Goal: Information Seeking & Learning: Learn about a topic

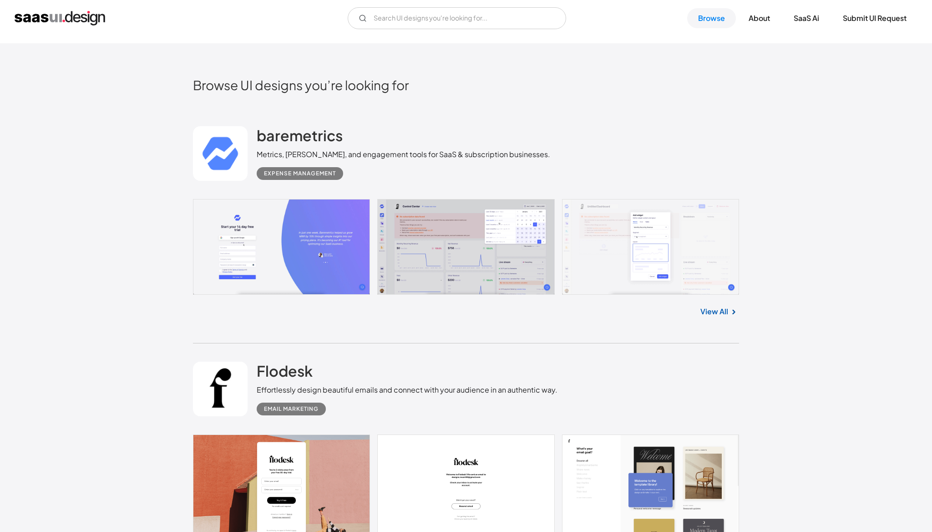
scroll to position [260, 0]
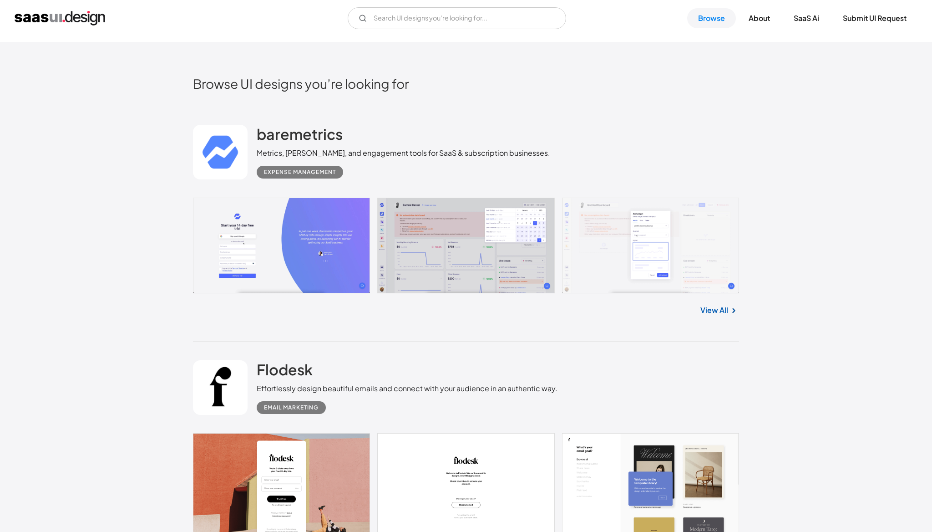
click at [437, 259] on link at bounding box center [466, 246] width 546 height 96
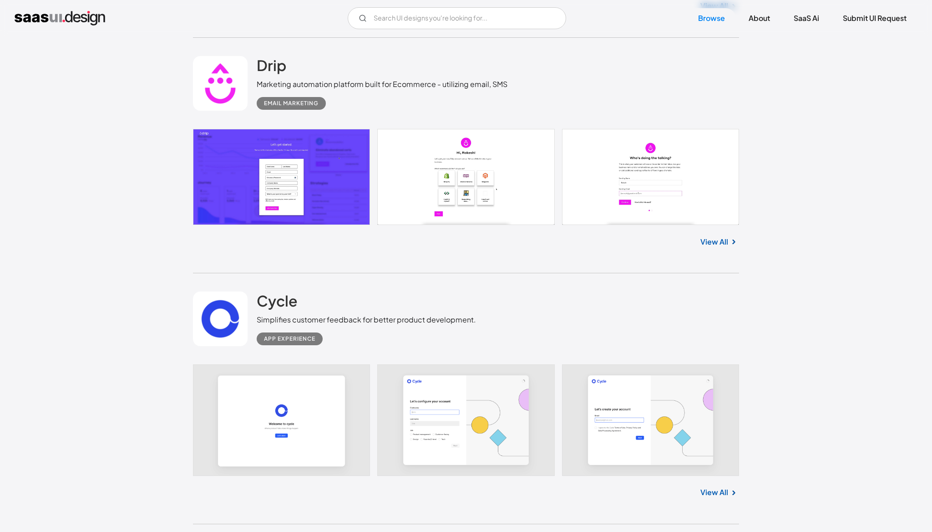
scroll to position [1077, 0]
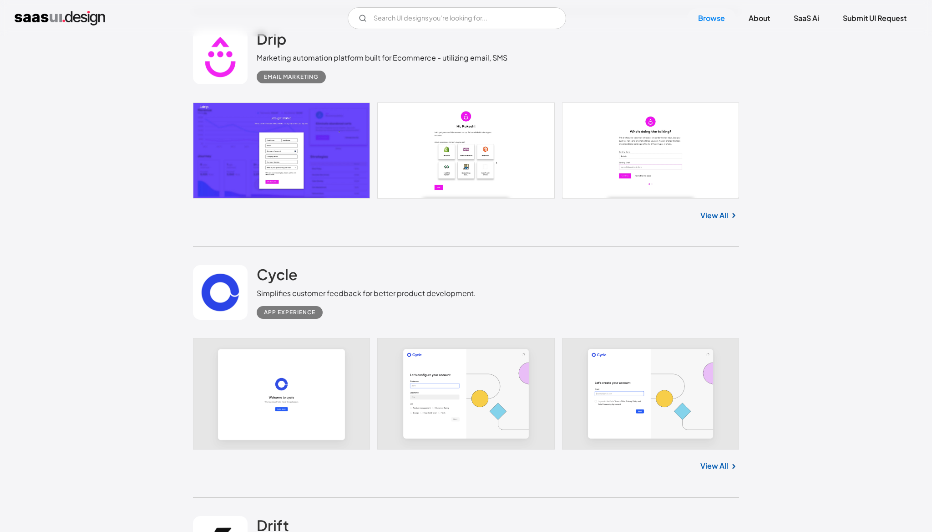
click at [724, 218] on link "View All" at bounding box center [715, 215] width 28 height 11
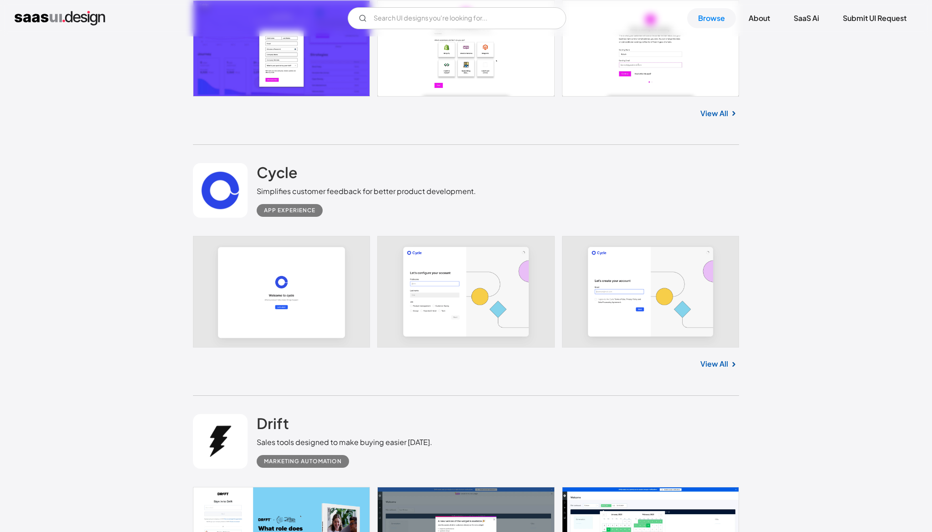
scroll to position [1186, 0]
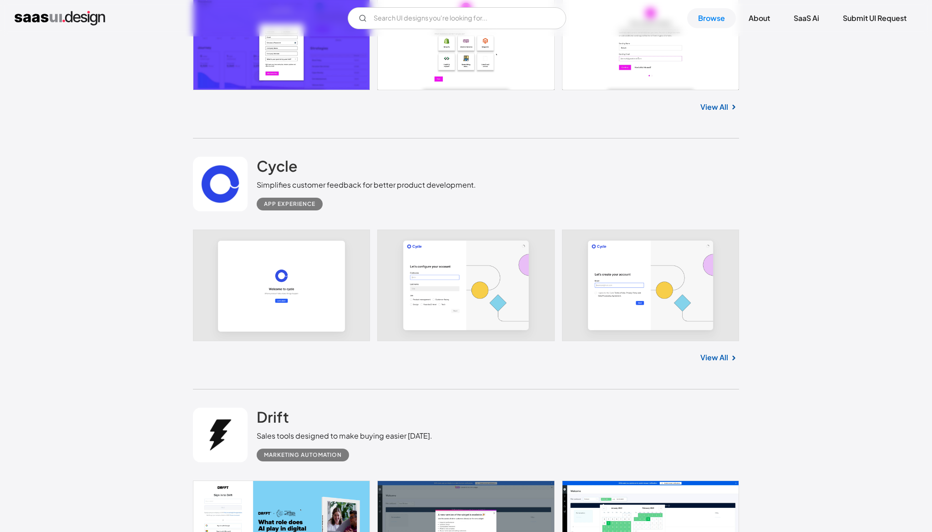
click at [718, 362] on link "View All" at bounding box center [715, 357] width 28 height 11
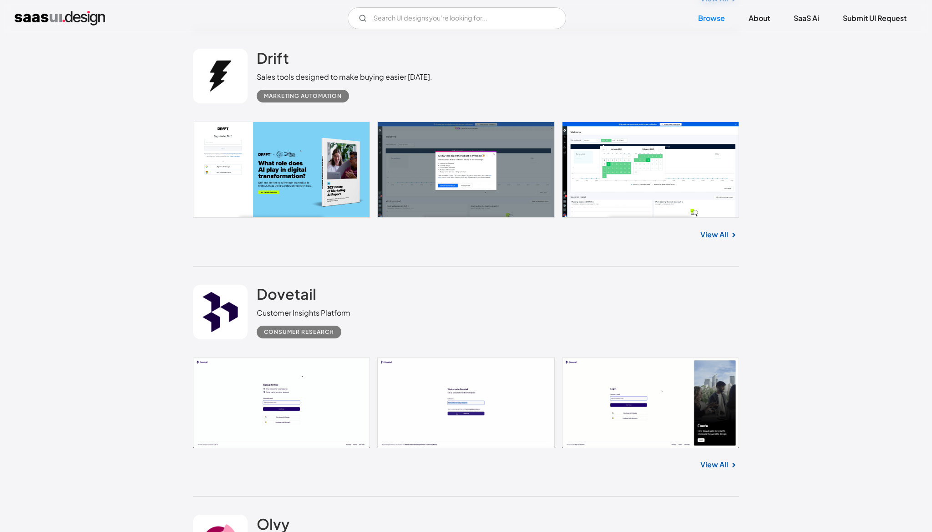
scroll to position [1546, 0]
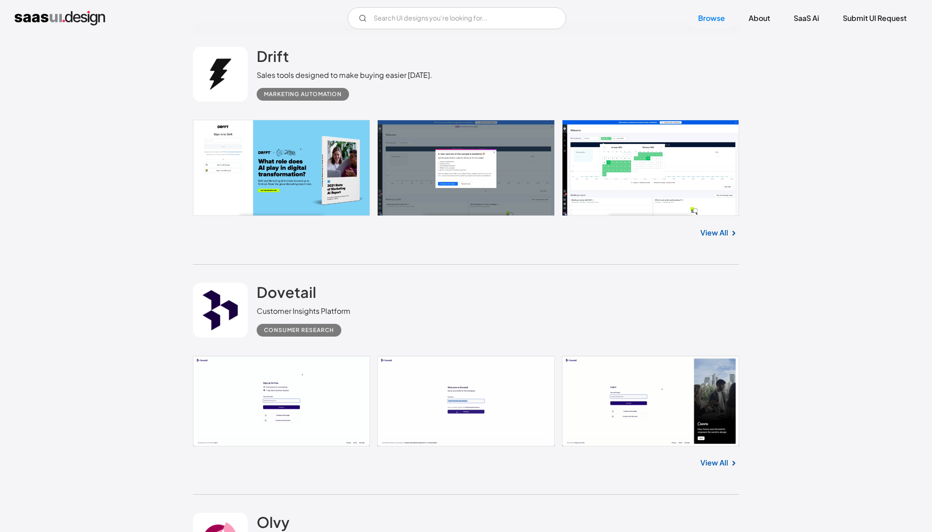
click at [726, 234] on link "View All" at bounding box center [715, 232] width 28 height 11
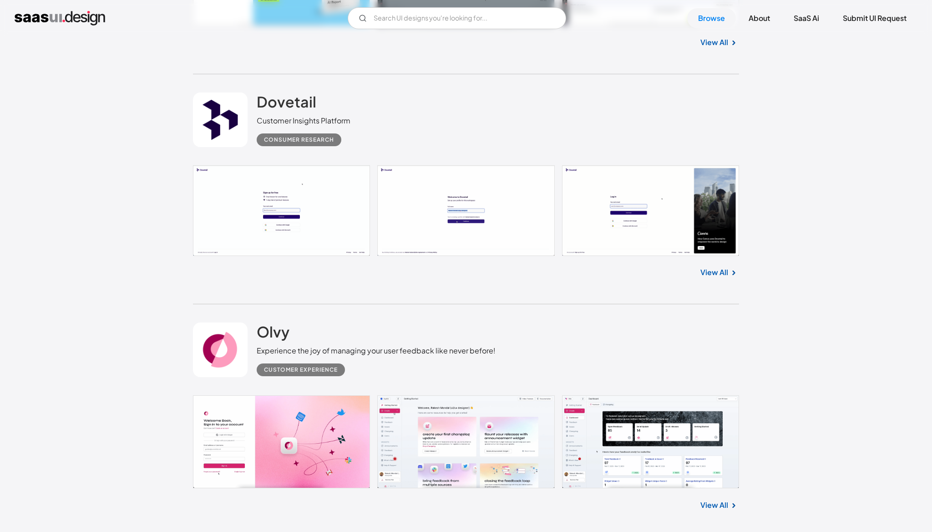
scroll to position [1741, 0]
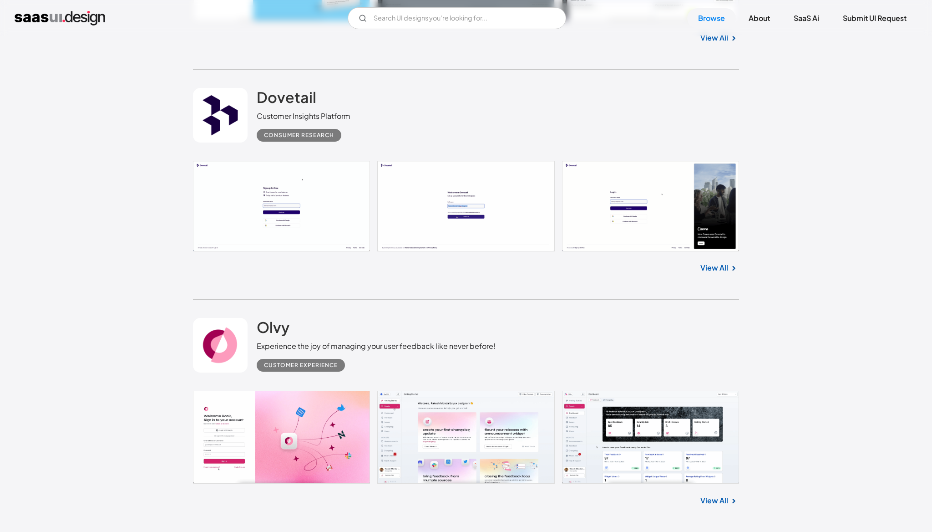
click at [722, 269] on link "View All" at bounding box center [715, 267] width 28 height 11
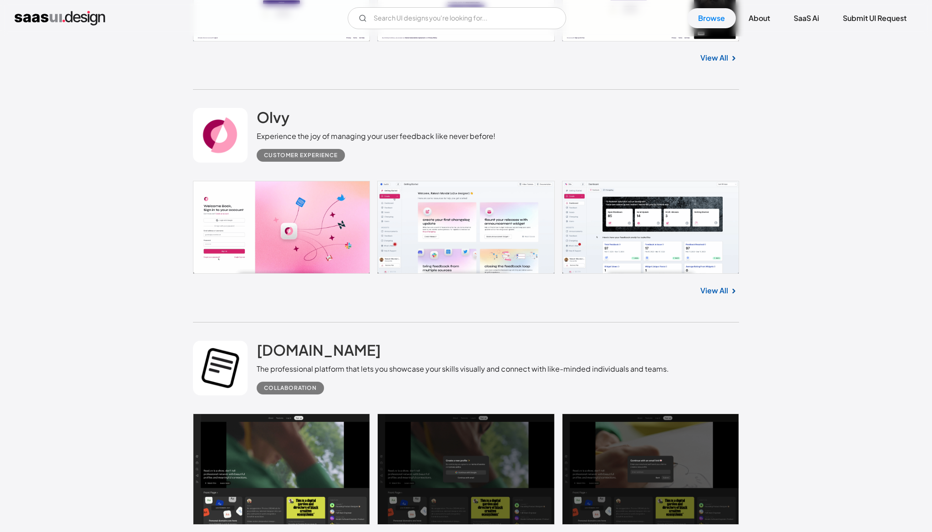
scroll to position [1961, 0]
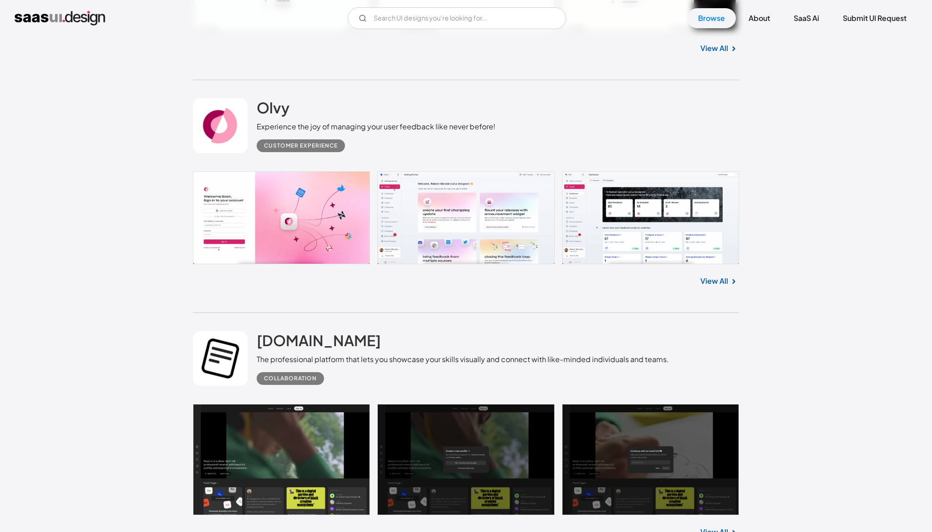
click at [725, 280] on link "View All" at bounding box center [715, 280] width 28 height 11
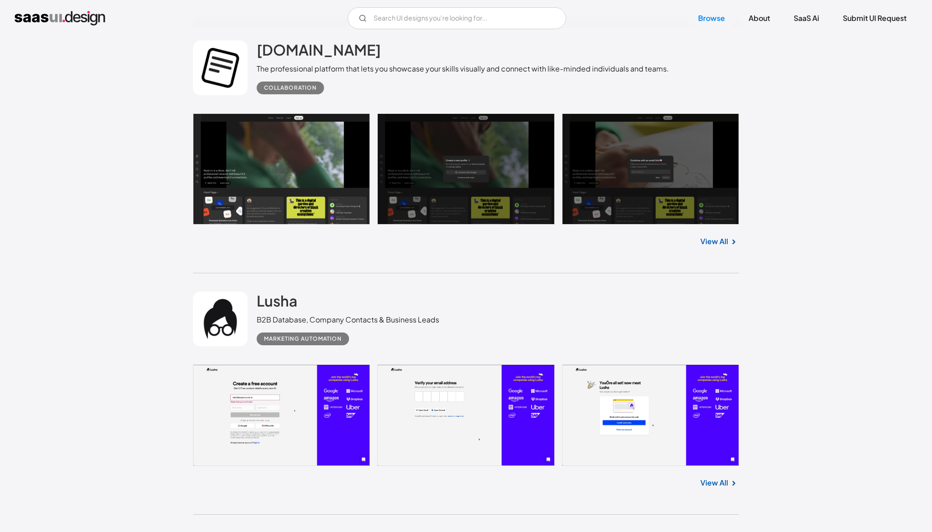
scroll to position [2251, 0]
click at [727, 239] on link "View All" at bounding box center [715, 240] width 28 height 11
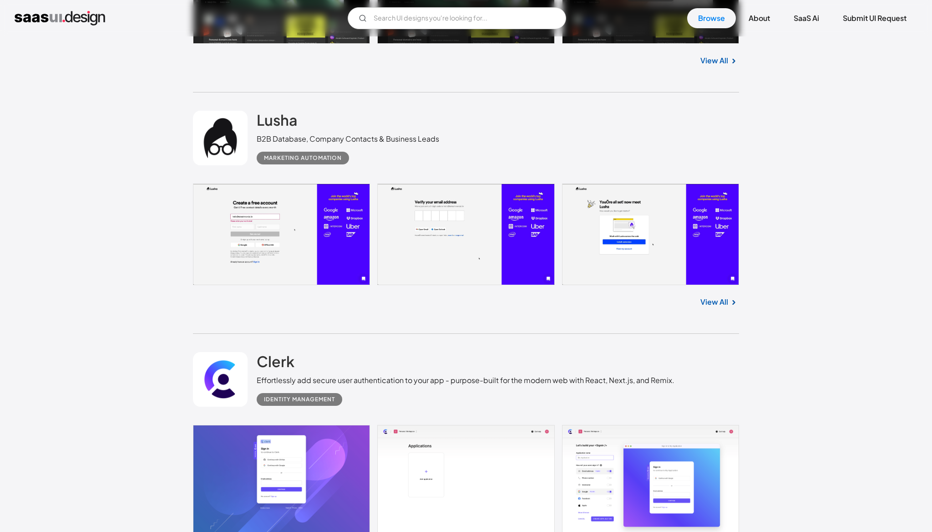
scroll to position [2433, 0]
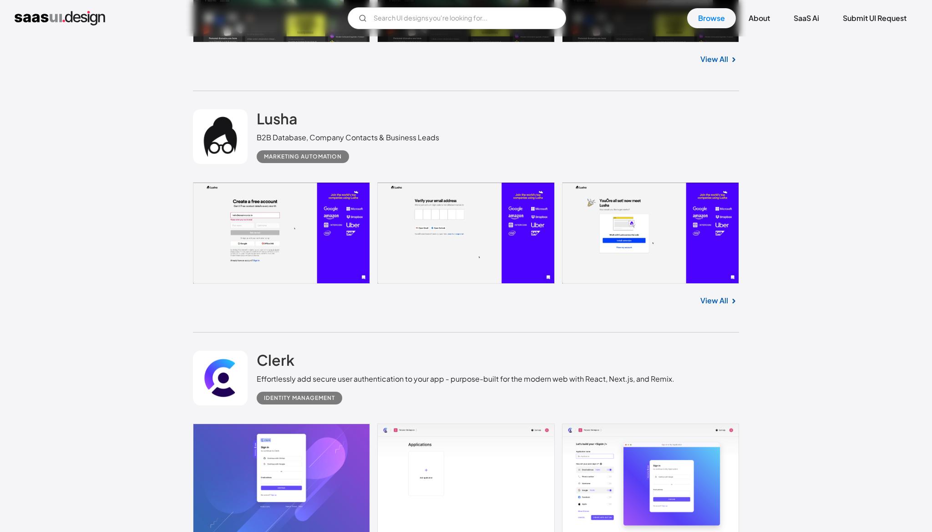
click at [716, 302] on link "View All" at bounding box center [715, 300] width 28 height 11
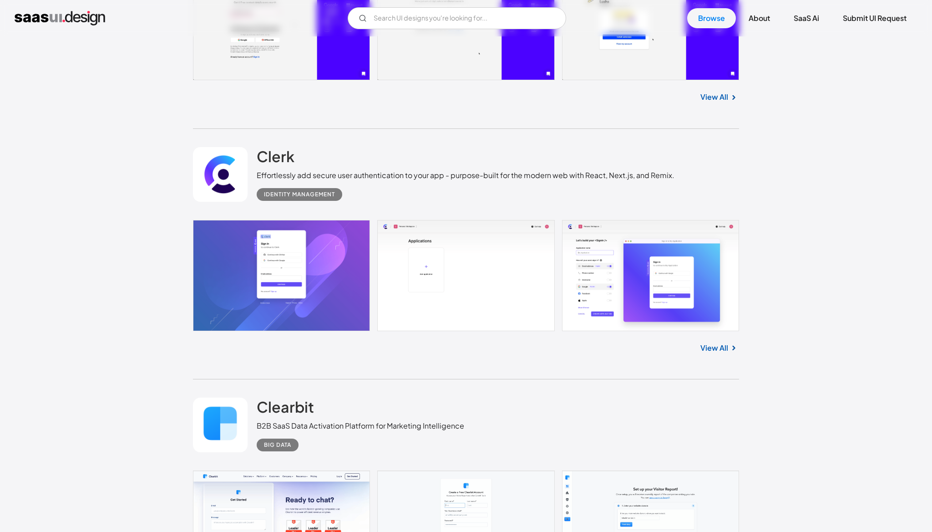
scroll to position [2645, 0]
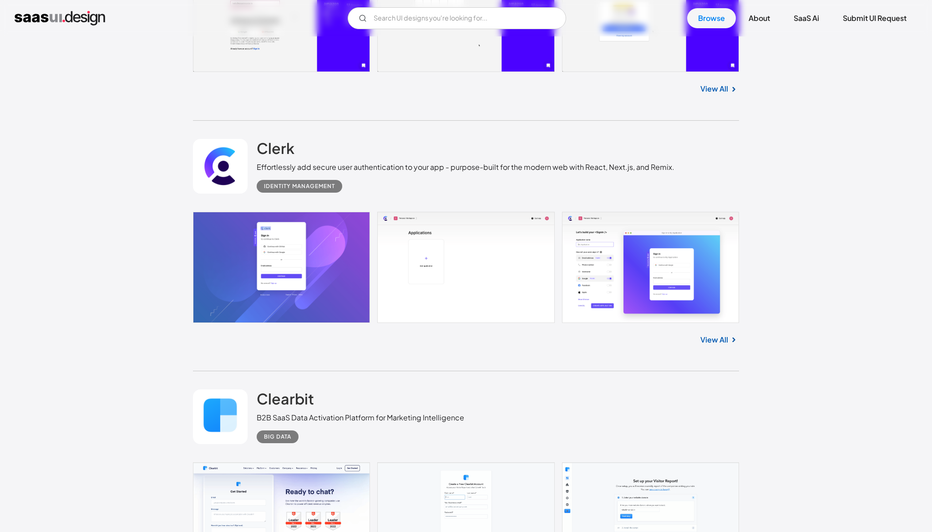
click at [723, 342] on link "View All" at bounding box center [715, 339] width 28 height 11
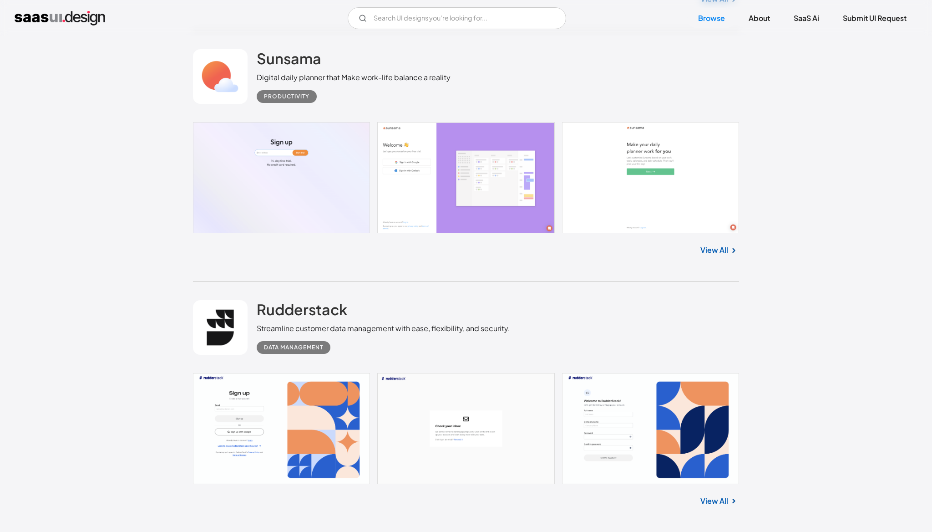
scroll to position [5425, 0]
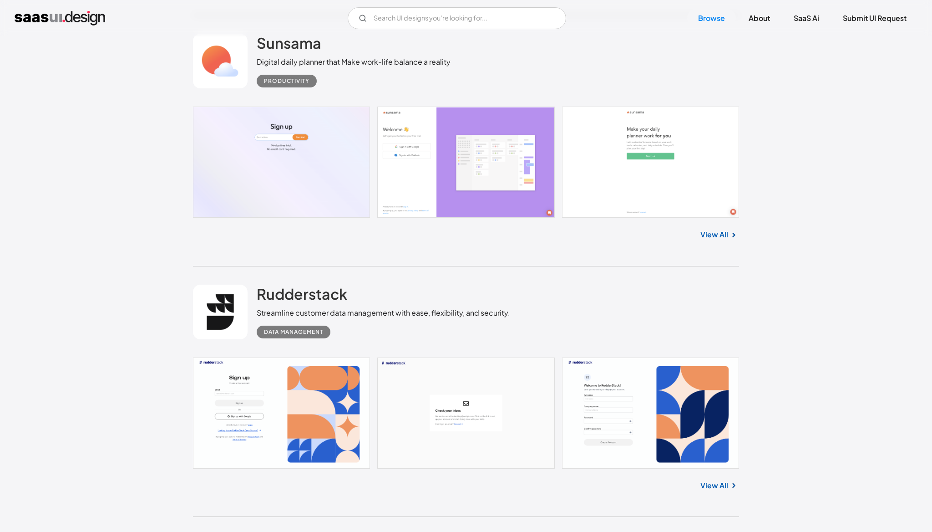
click at [719, 240] on link "View All" at bounding box center [715, 234] width 28 height 11
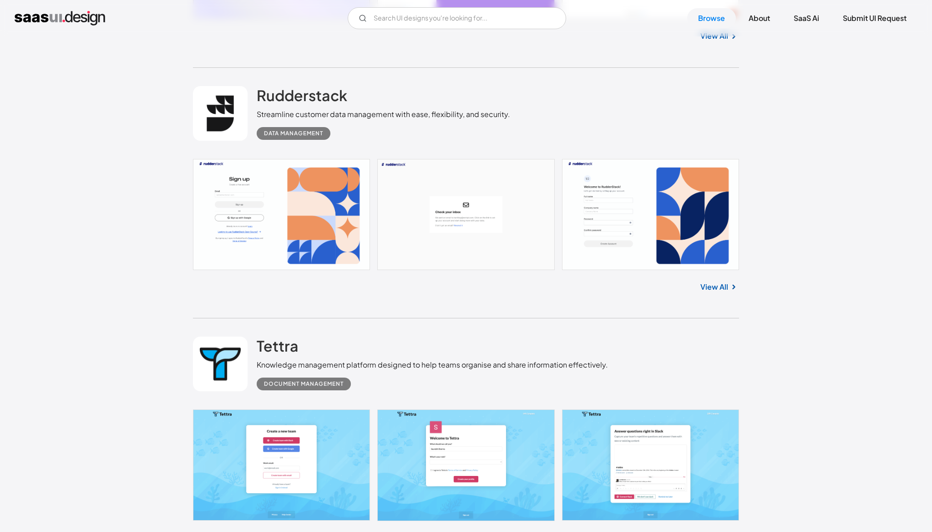
scroll to position [5641, 0]
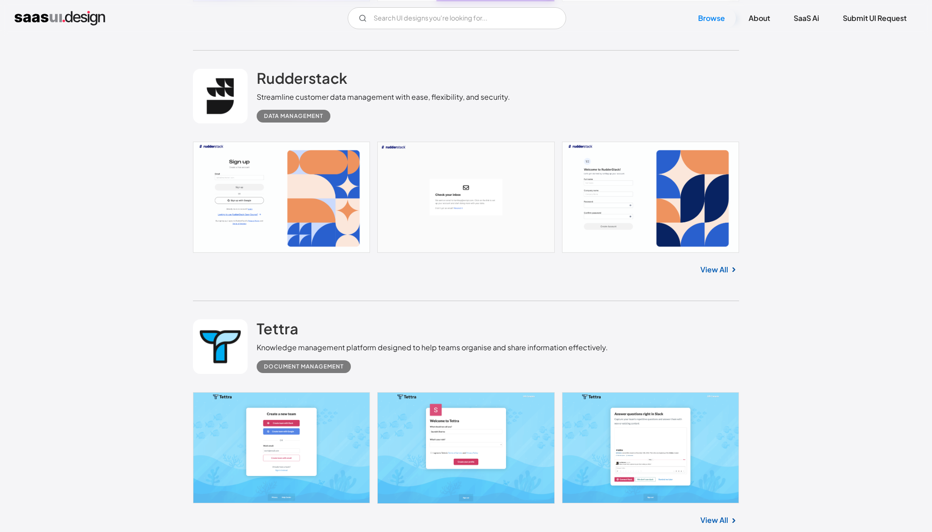
click at [718, 275] on link "View All" at bounding box center [715, 269] width 28 height 11
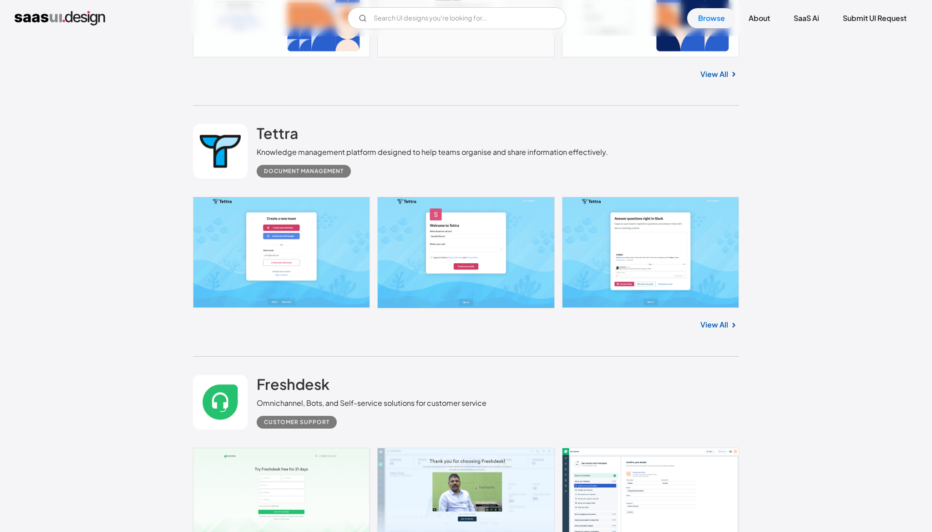
scroll to position [5841, 0]
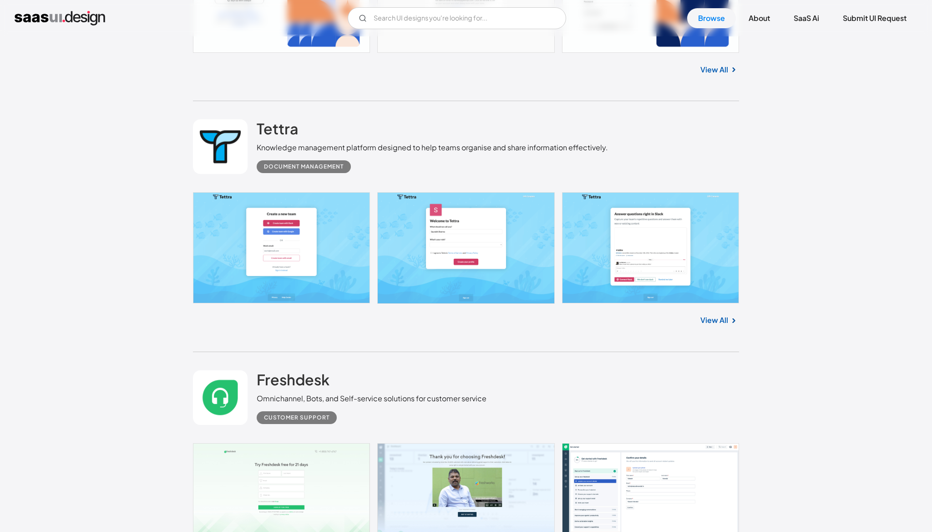
click at [727, 322] on link "View All" at bounding box center [715, 320] width 28 height 11
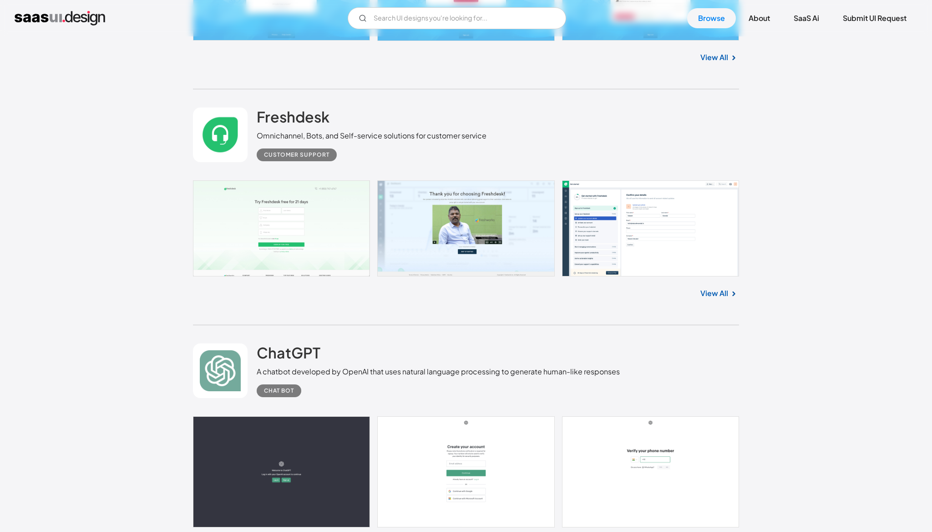
scroll to position [6109, 0]
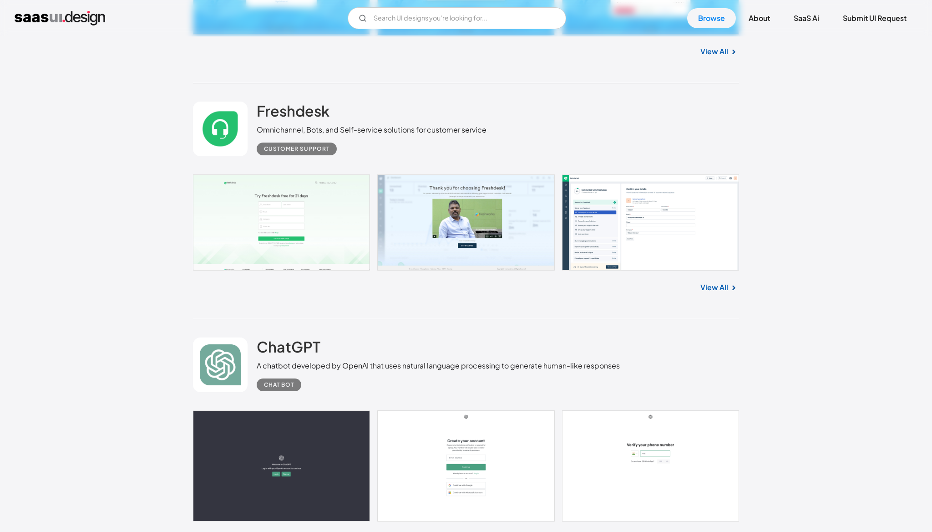
click at [723, 293] on link "View All" at bounding box center [715, 287] width 28 height 11
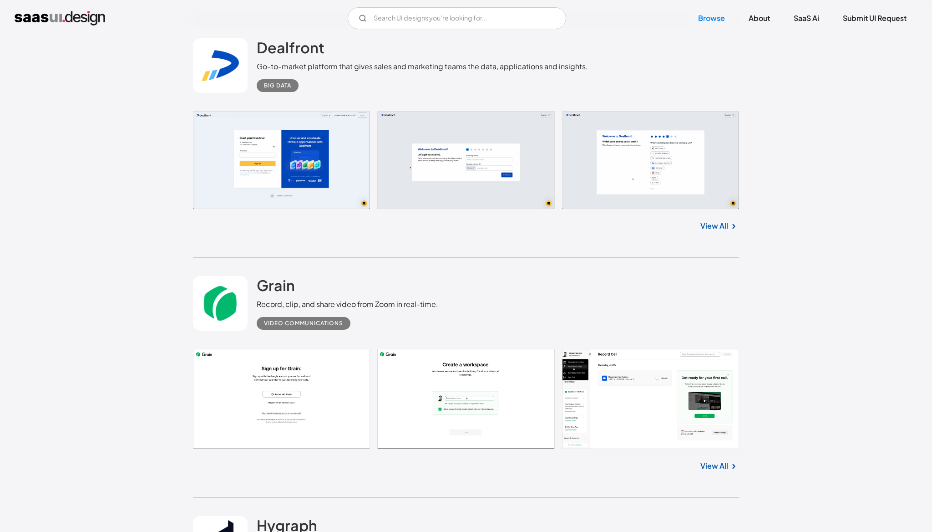
scroll to position [6655, 0]
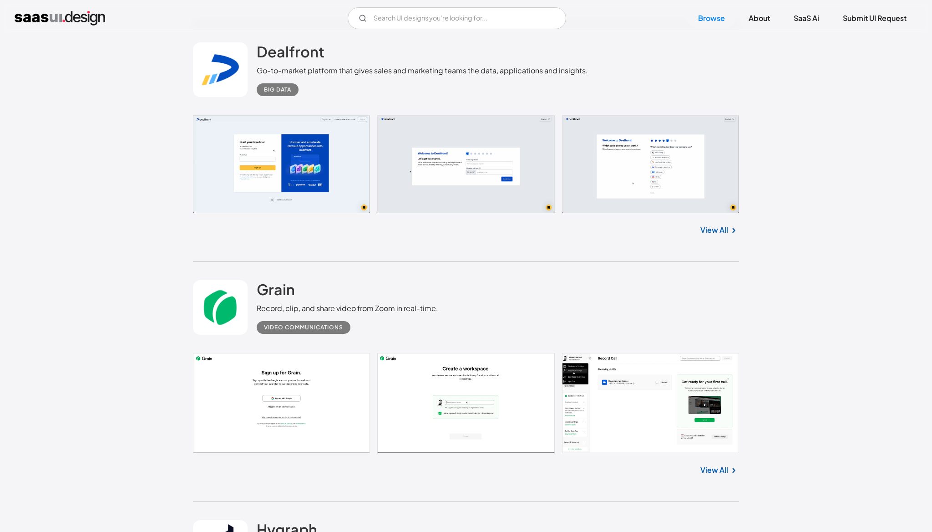
click at [721, 235] on link "View All" at bounding box center [715, 229] width 28 height 11
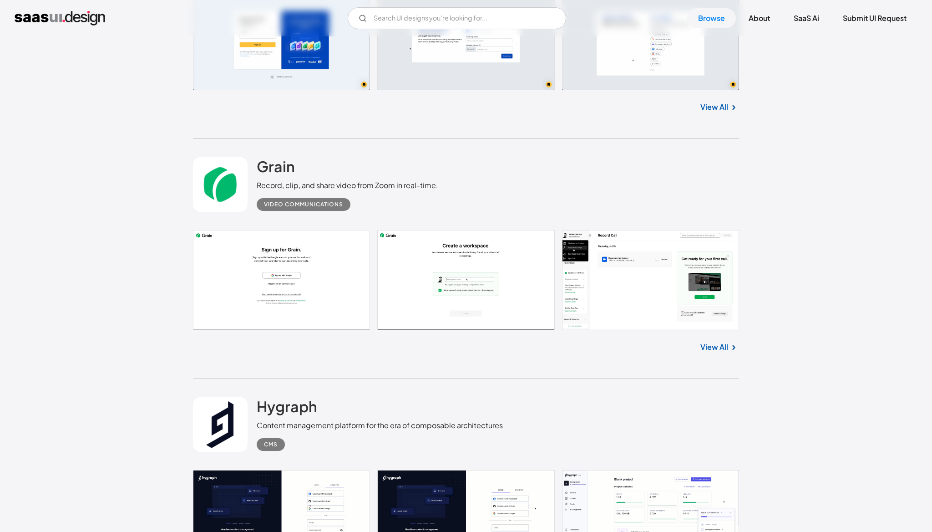
scroll to position [6794, 0]
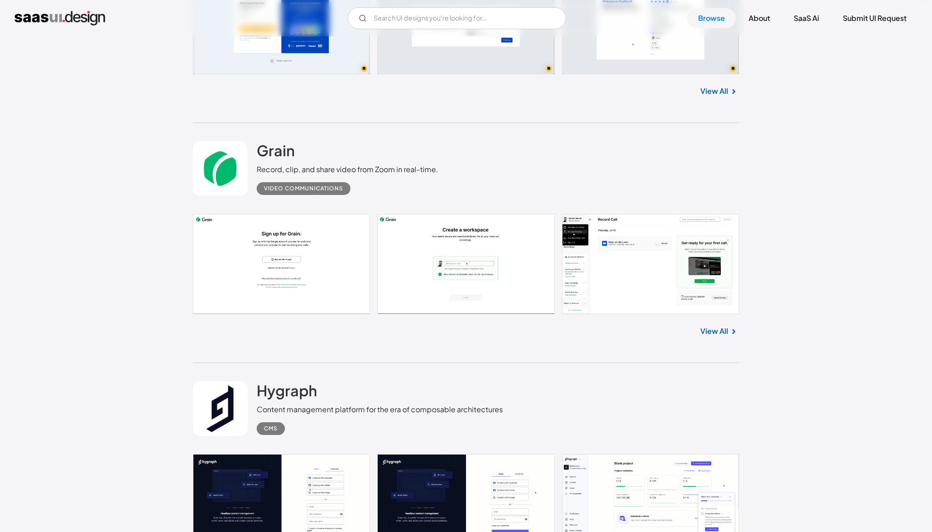
click at [714, 334] on link "View All" at bounding box center [715, 331] width 28 height 11
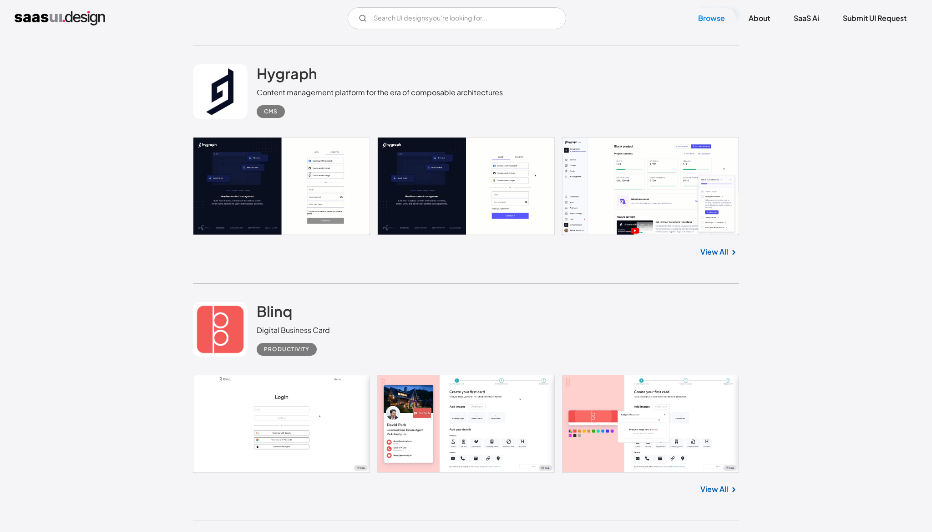
scroll to position [7113, 0]
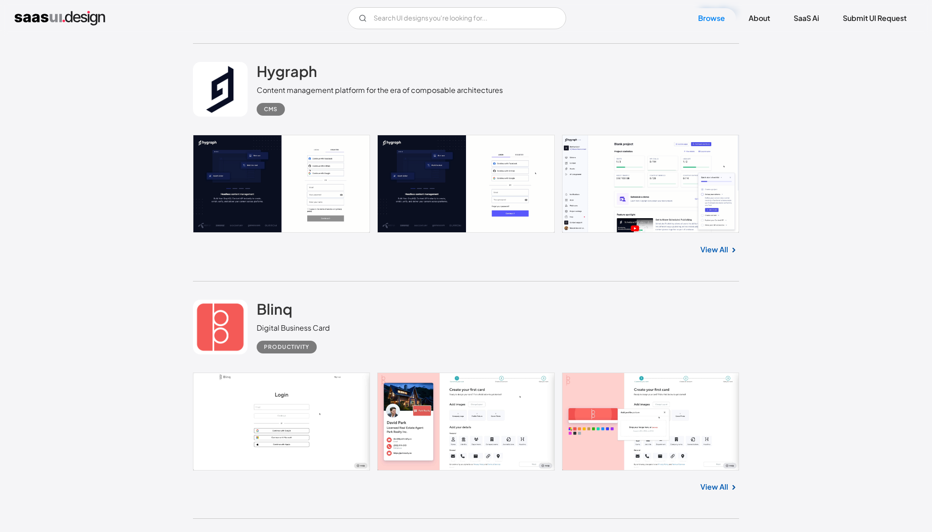
click at [719, 255] on link "View All" at bounding box center [715, 249] width 28 height 11
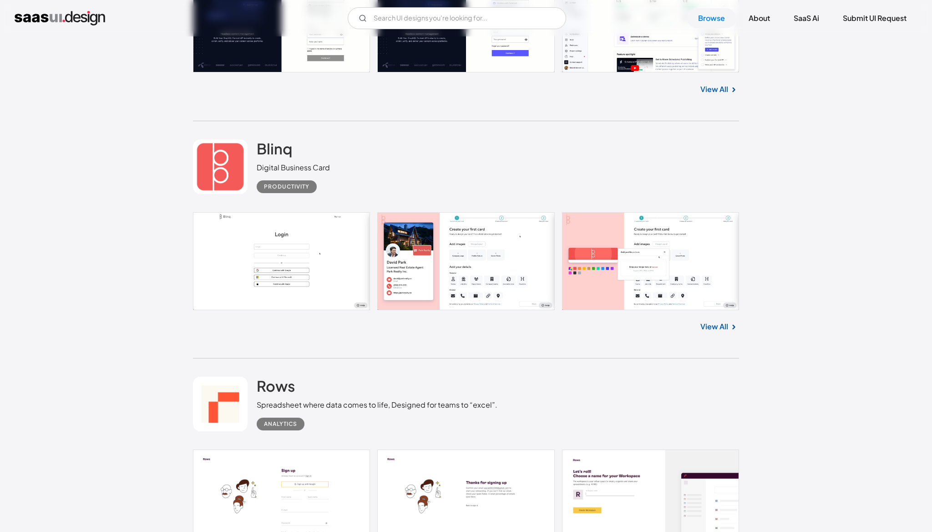
scroll to position [7283, 0]
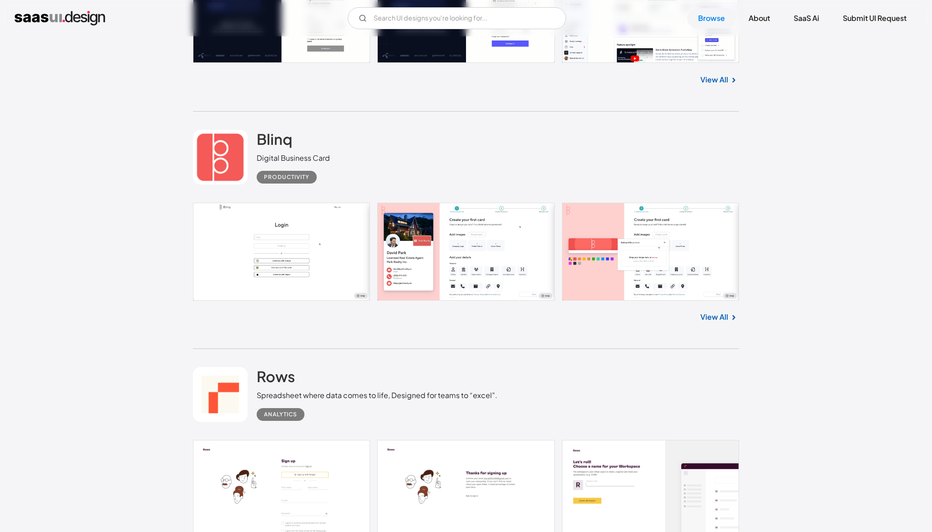
click at [719, 322] on link "View All" at bounding box center [715, 316] width 28 height 11
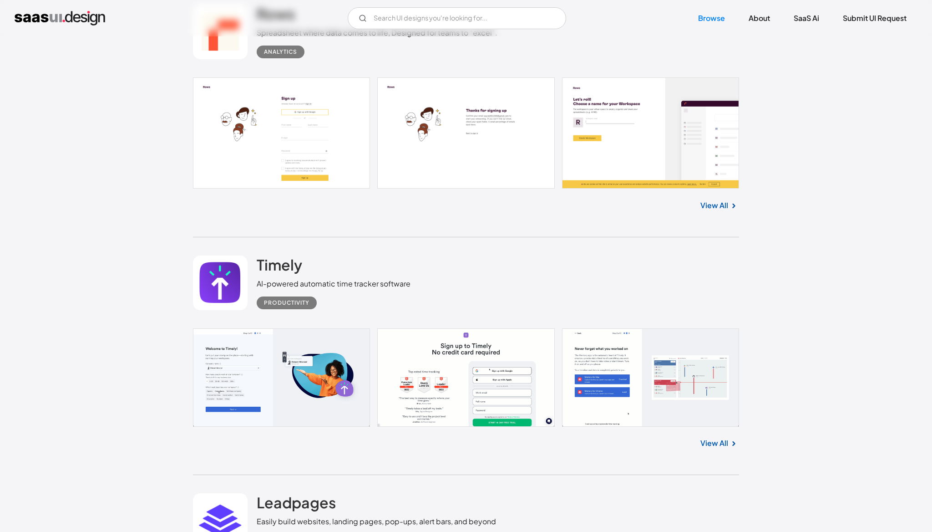
scroll to position [7650, 0]
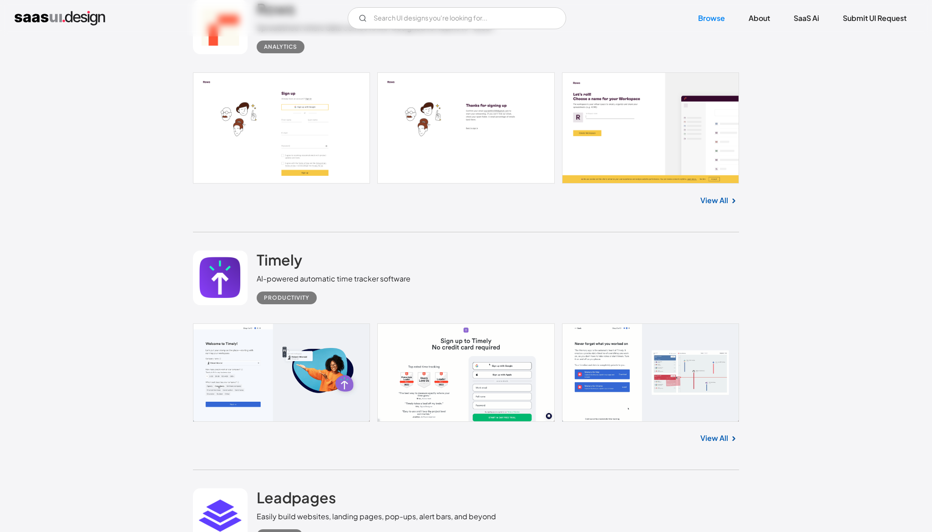
click at [722, 203] on link "View All" at bounding box center [715, 200] width 28 height 11
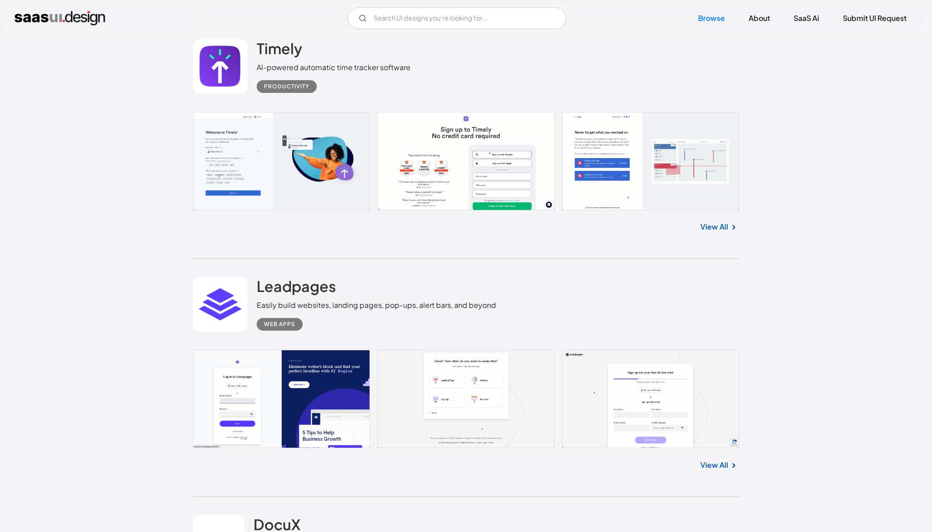
scroll to position [7869, 0]
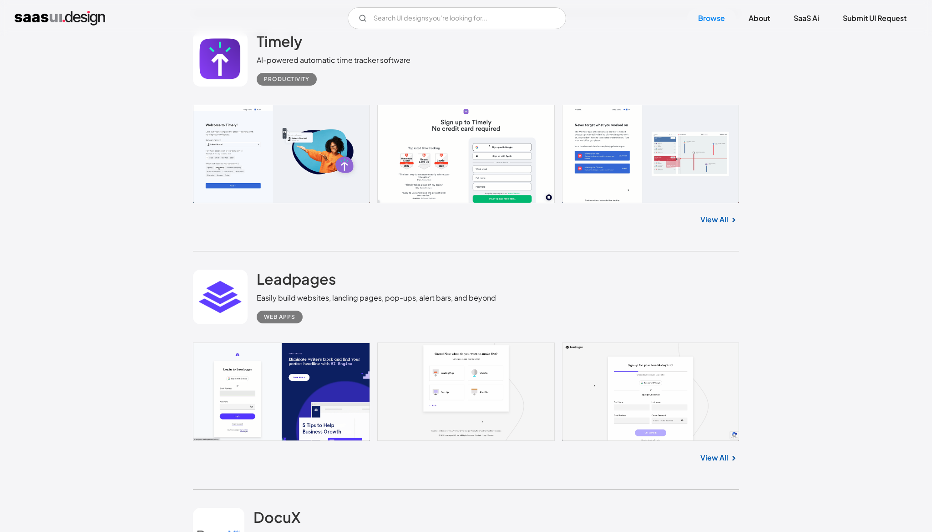
click at [722, 225] on link "View All" at bounding box center [715, 219] width 28 height 11
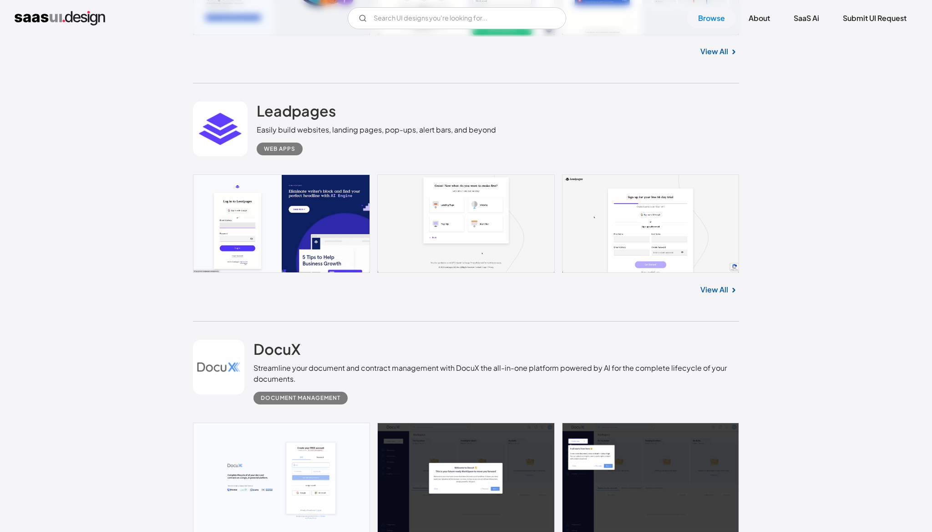
scroll to position [8047, 0]
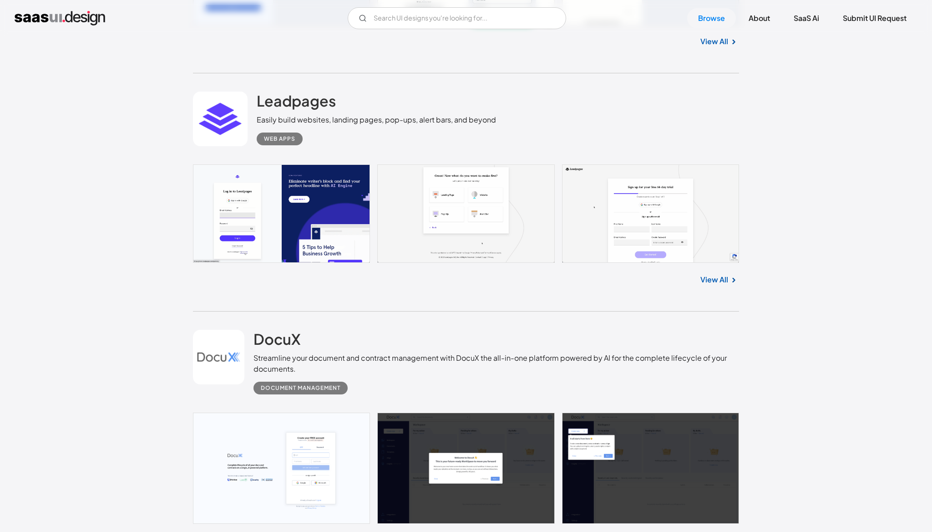
click at [720, 285] on link "View All" at bounding box center [715, 279] width 28 height 11
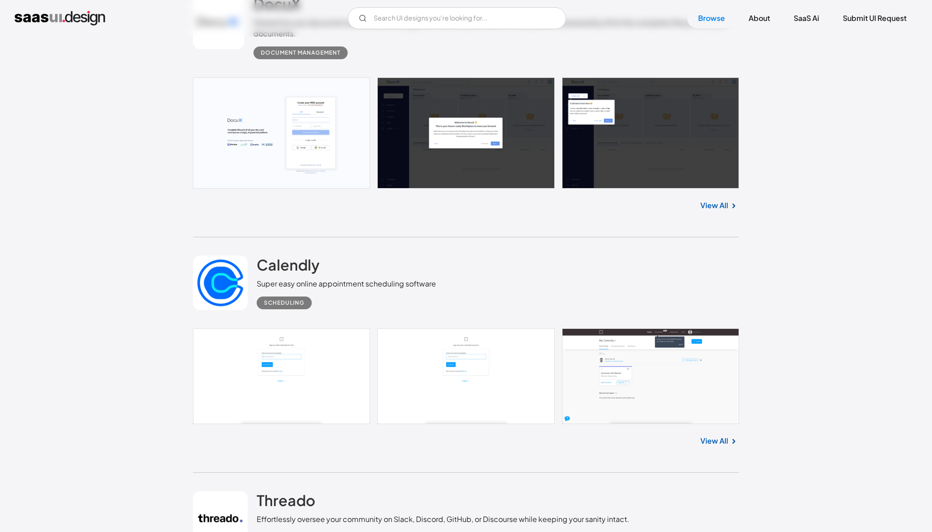
scroll to position [8383, 0]
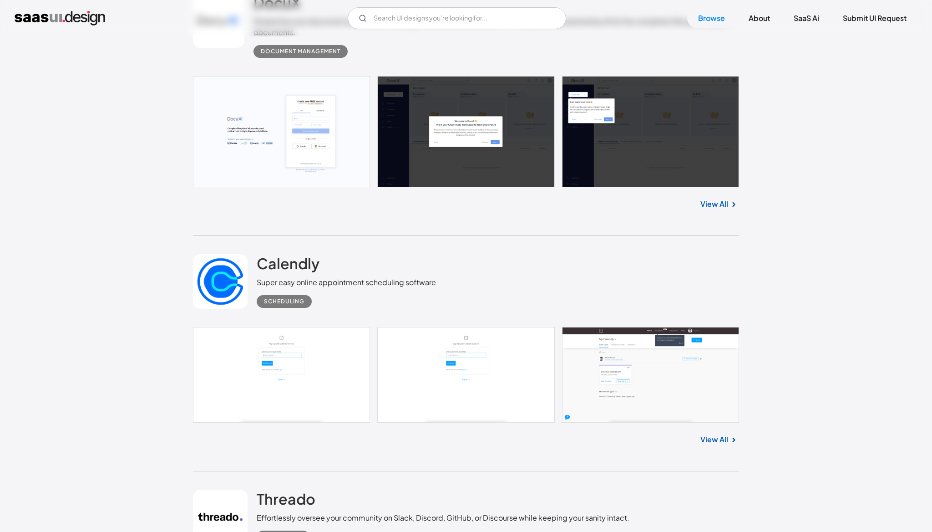
click at [717, 209] on link "View All" at bounding box center [715, 204] width 28 height 11
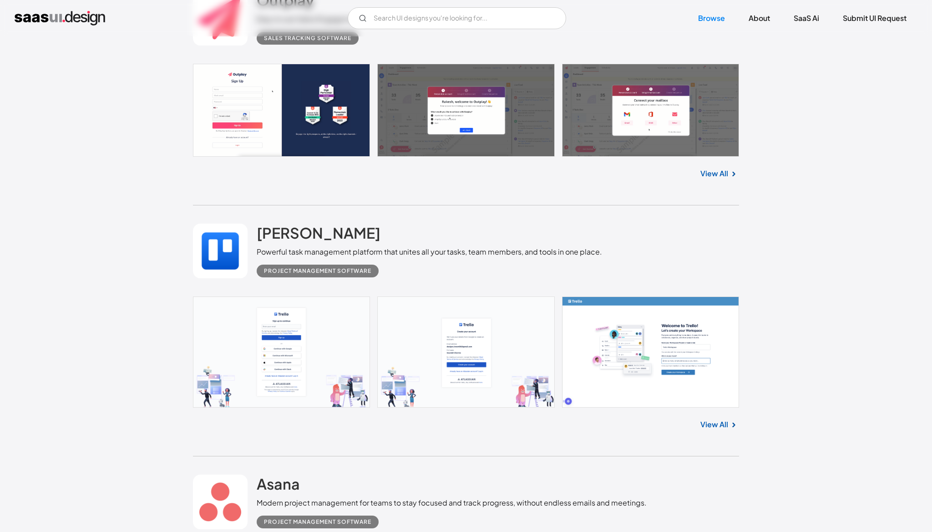
scroll to position [12473, 0]
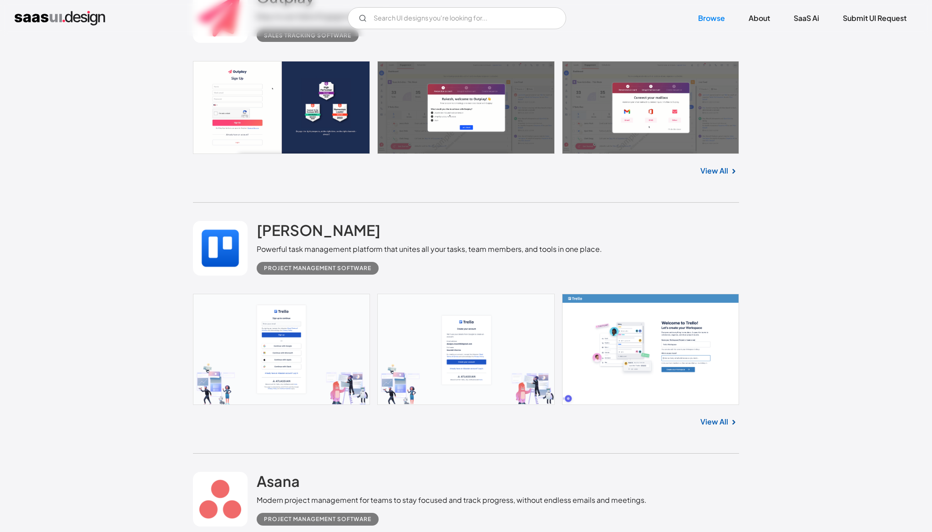
click at [727, 176] on link "View All" at bounding box center [715, 170] width 28 height 11
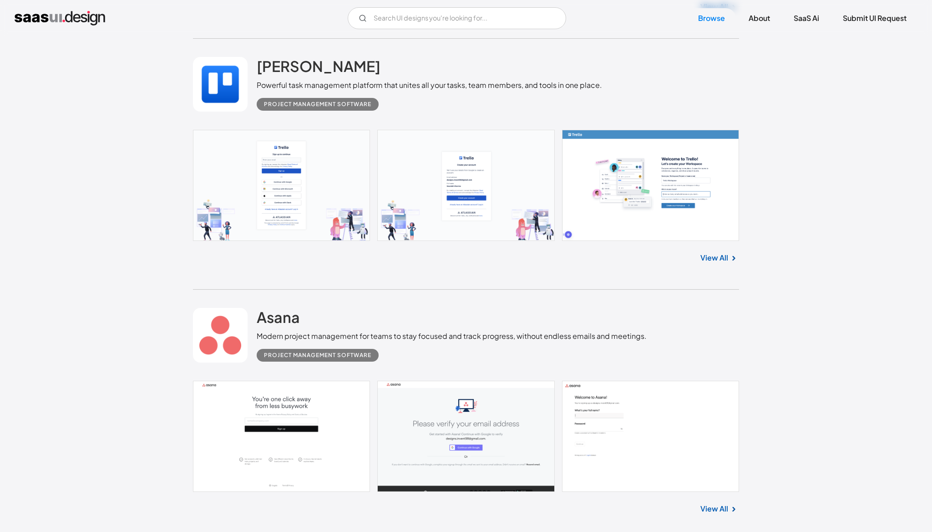
scroll to position [12665, 0]
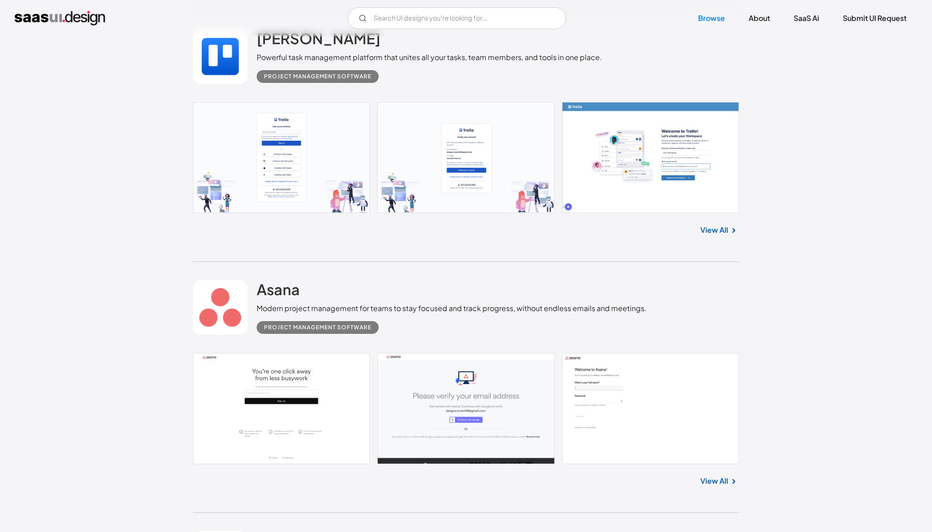
click at [722, 235] on div "View All" at bounding box center [466, 228] width 546 height 30
click at [724, 235] on link "View All" at bounding box center [715, 229] width 28 height 11
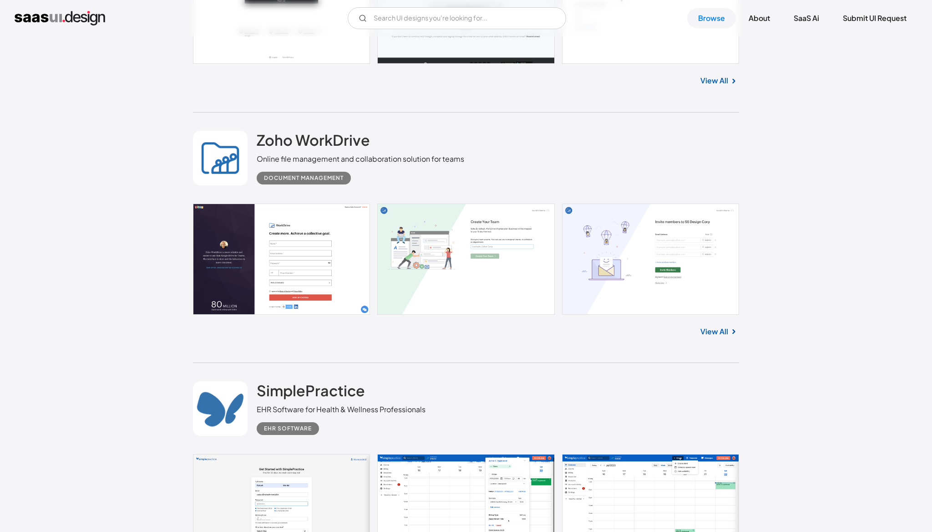
scroll to position [13073, 0]
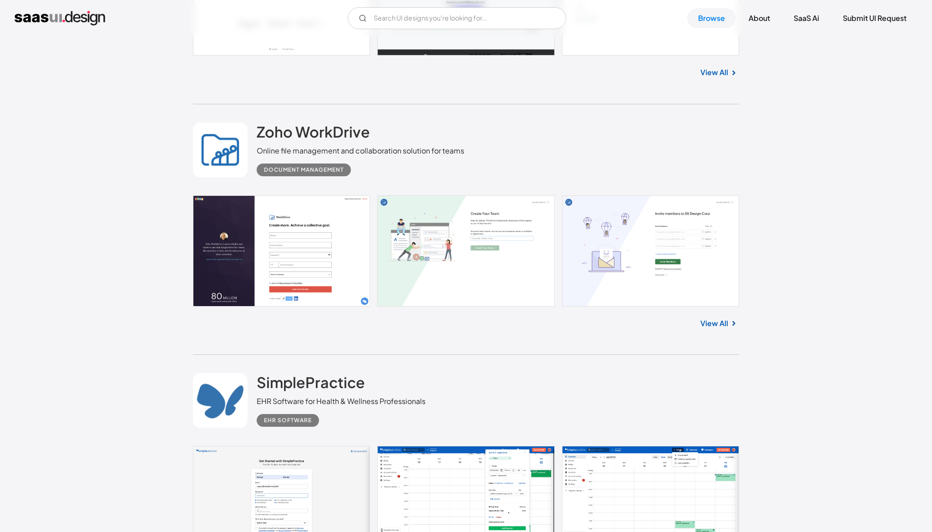
click at [718, 329] on link "View All" at bounding box center [715, 323] width 28 height 11
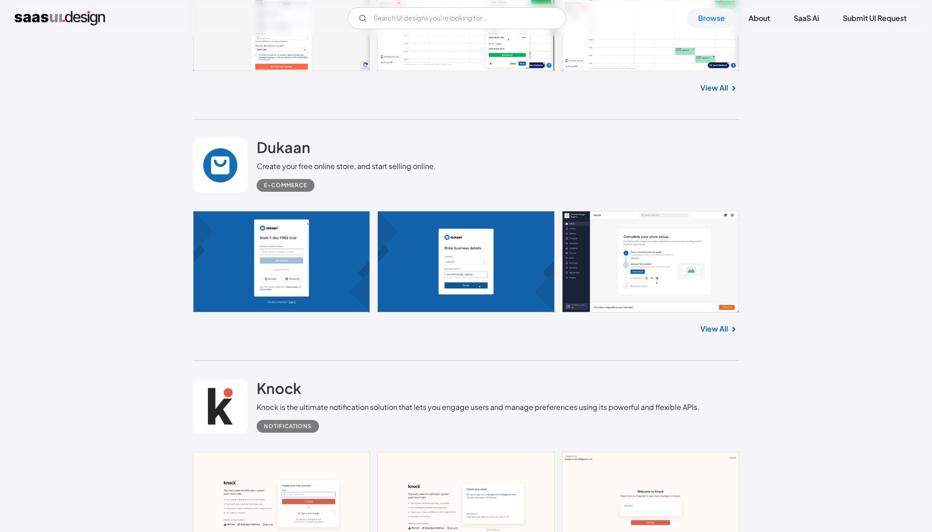
scroll to position [13550, 0]
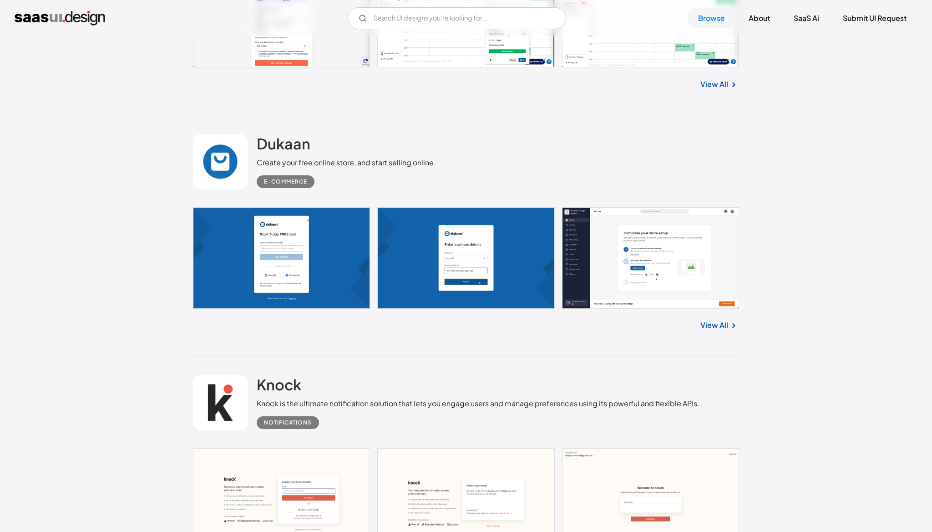
click at [731, 331] on img at bounding box center [733, 325] width 11 height 11
click at [650, 268] on link at bounding box center [466, 258] width 546 height 102
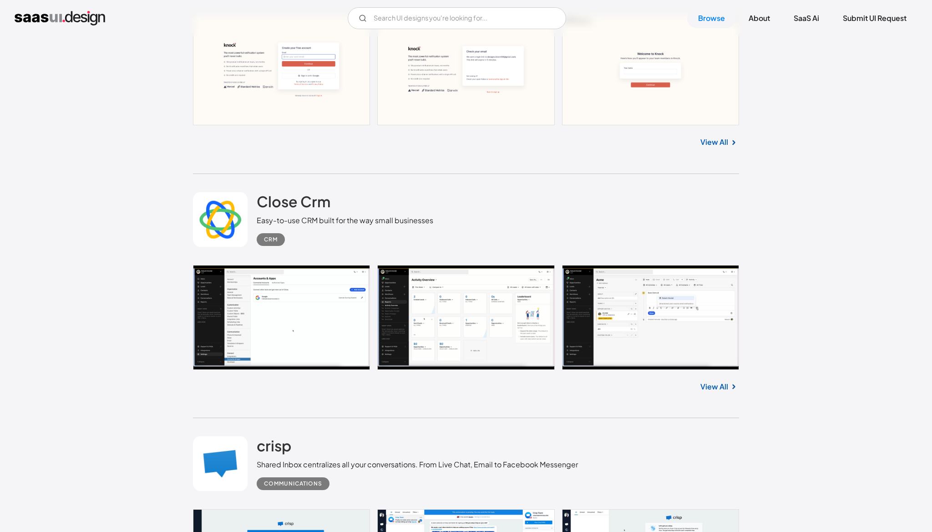
scroll to position [13982, 0]
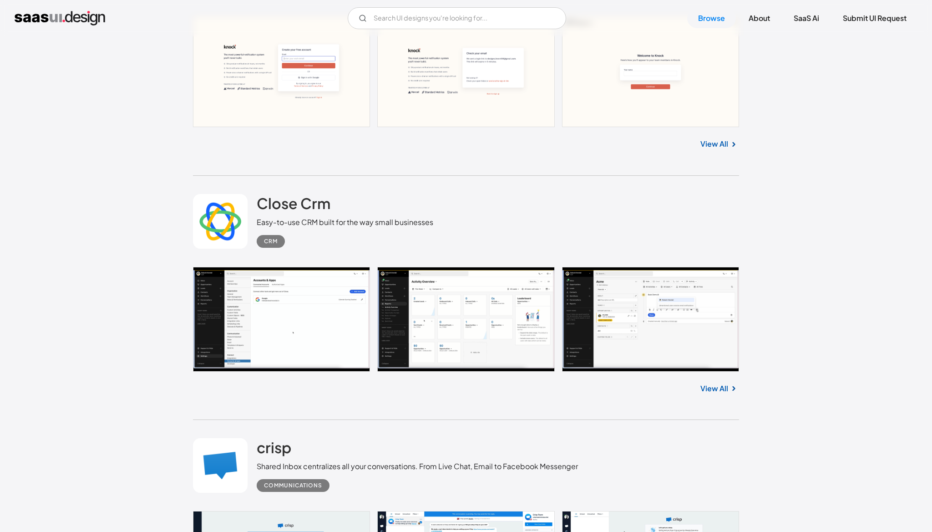
click at [320, 348] on link at bounding box center [466, 319] width 546 height 105
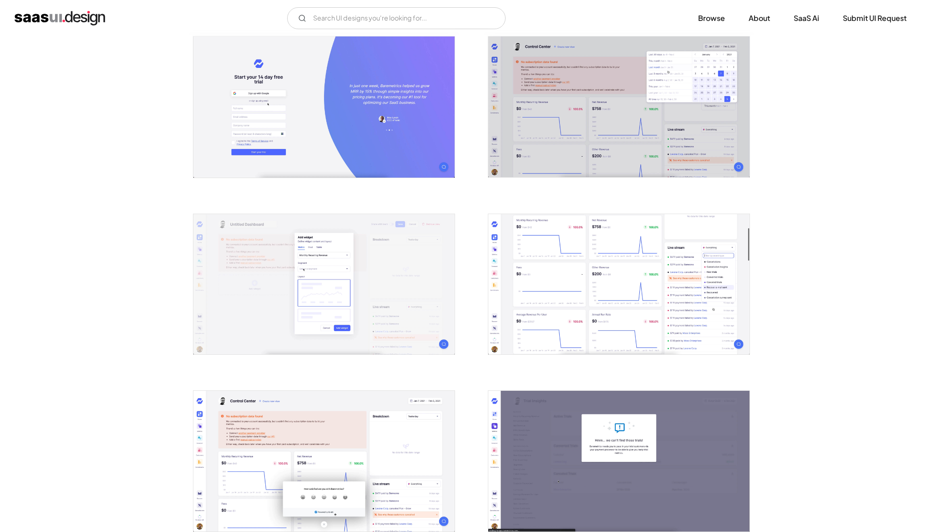
scroll to position [178, 0]
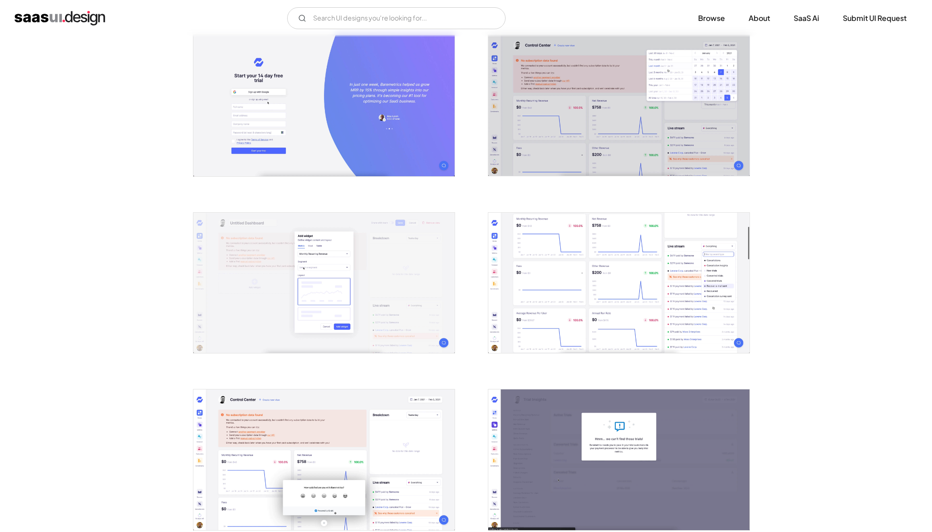
click at [600, 284] on img "open lightbox" at bounding box center [619, 283] width 261 height 141
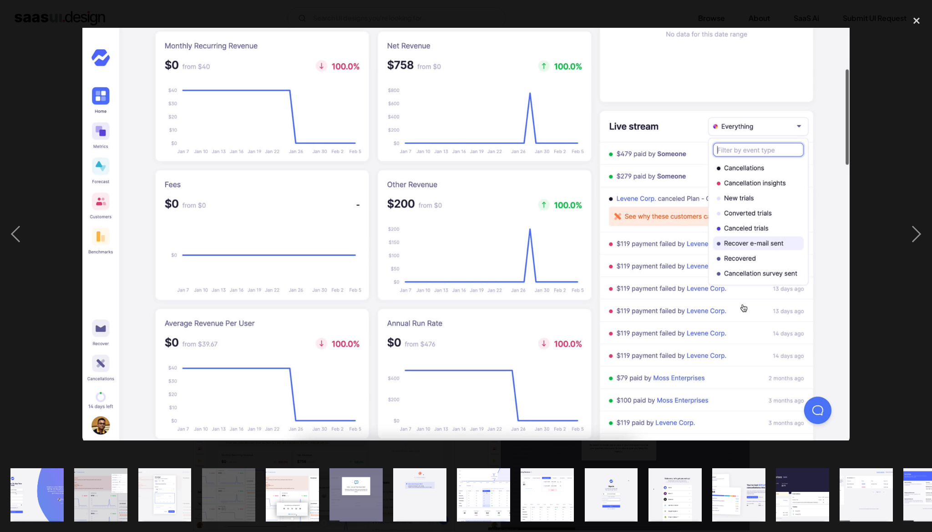
click at [46, 180] on div at bounding box center [466, 233] width 932 height 447
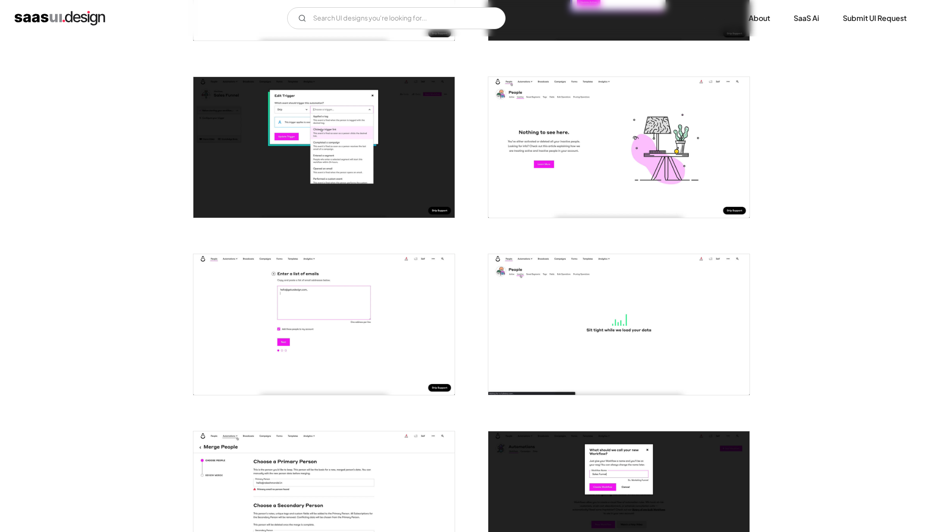
scroll to position [1029, 0]
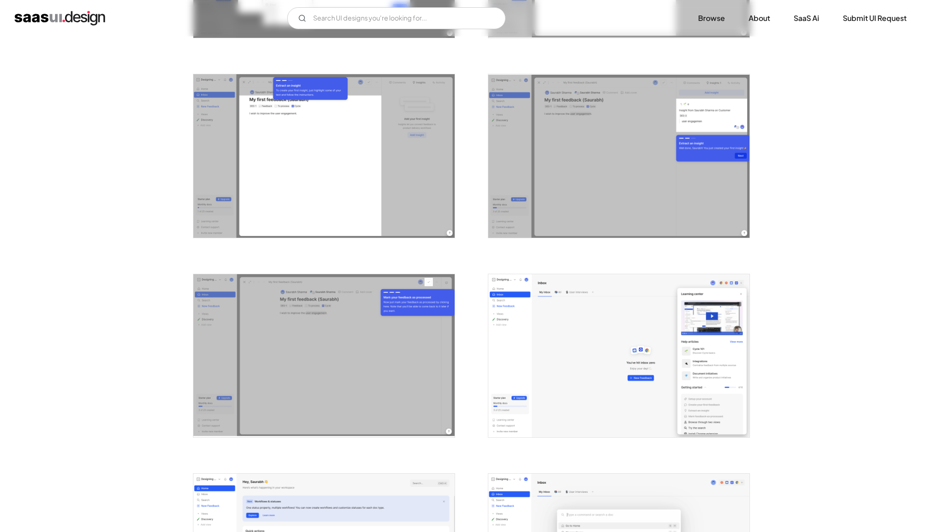
scroll to position [1339, 0]
click at [607, 349] on img "open lightbox" at bounding box center [619, 354] width 261 height 163
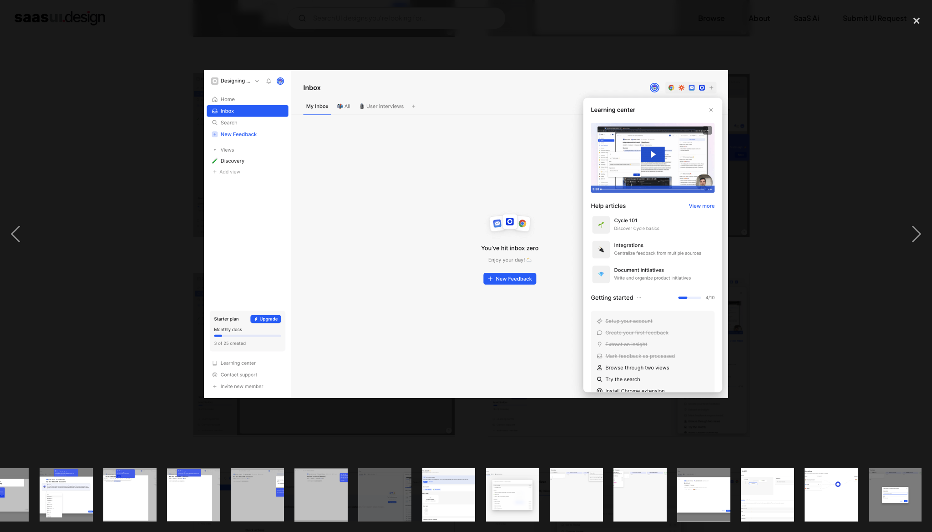
scroll to position [0, 610]
click at [98, 97] on div at bounding box center [466, 233] width 932 height 447
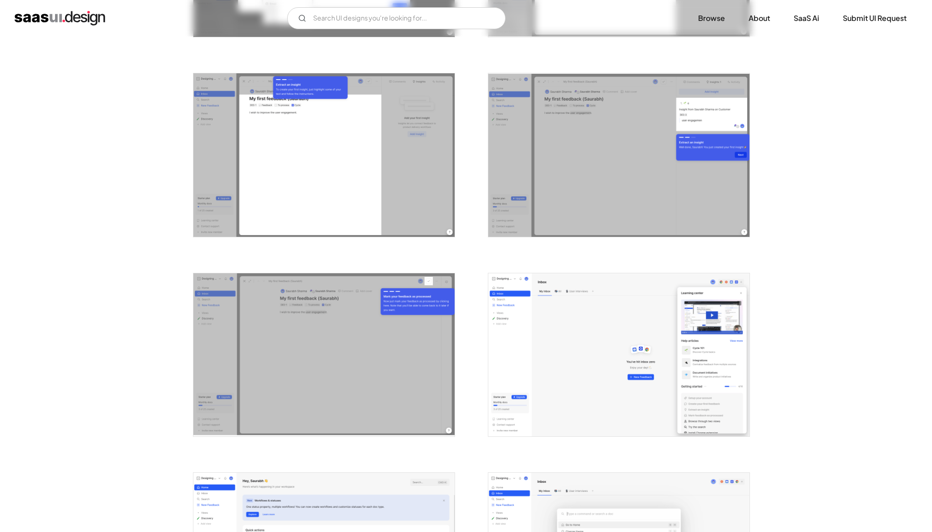
scroll to position [0, 0]
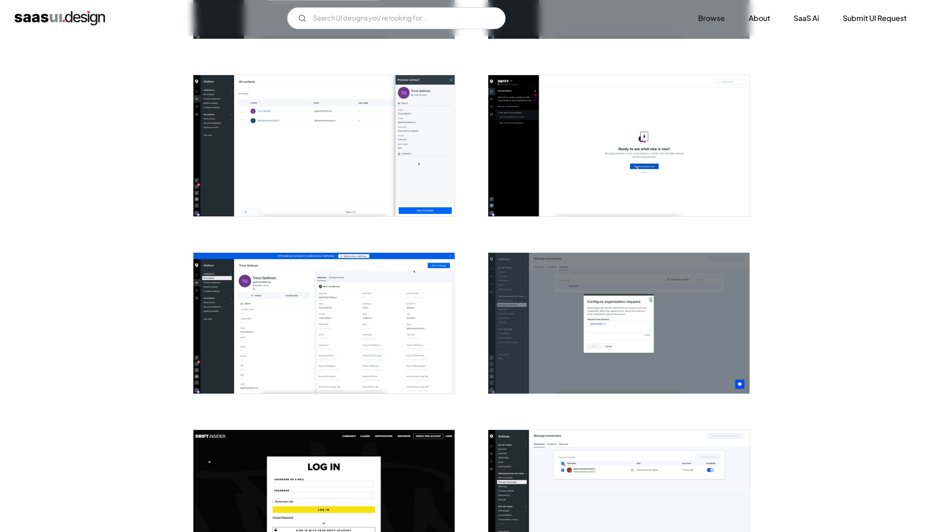
scroll to position [1202, 0]
click at [297, 310] on img "open lightbox" at bounding box center [324, 322] width 261 height 141
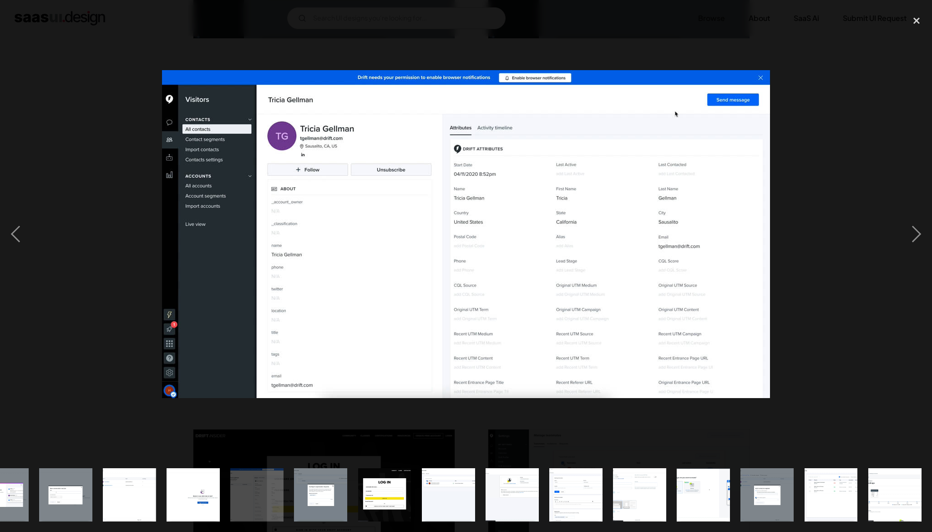
scroll to position [0, 673]
click at [70, 104] on div at bounding box center [466, 233] width 932 height 447
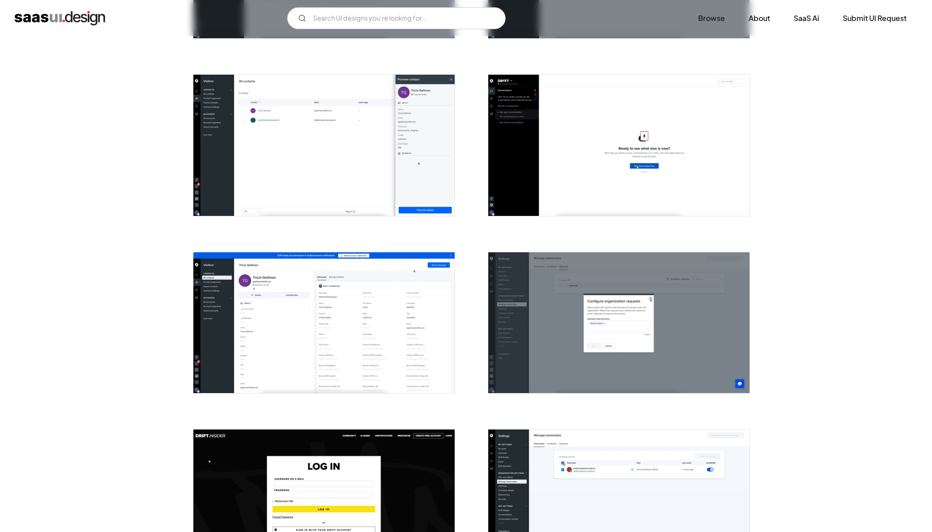
scroll to position [0, 0]
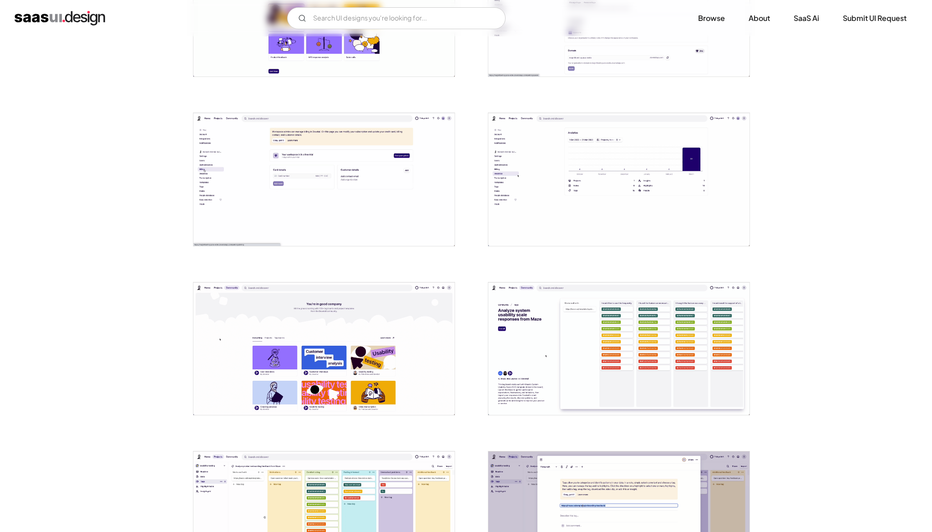
scroll to position [620, 0]
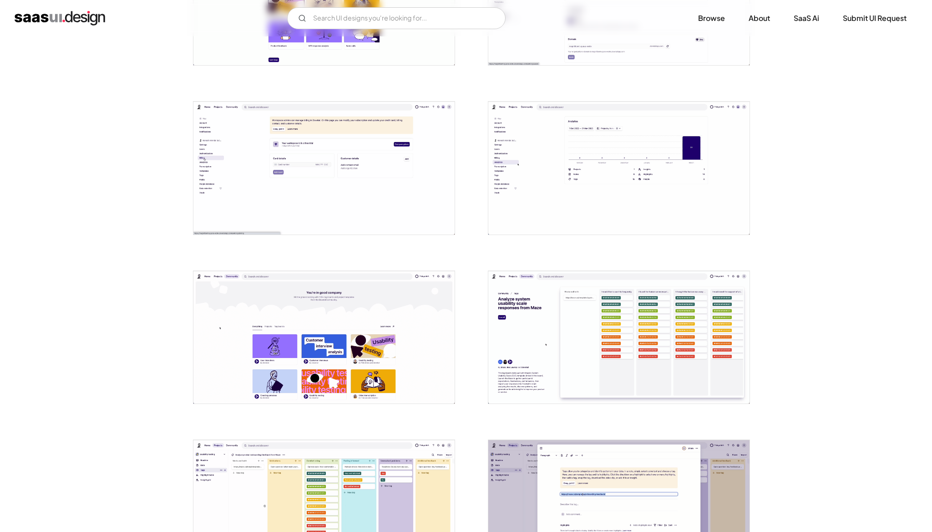
click at [266, 176] on img "open lightbox" at bounding box center [324, 168] width 261 height 133
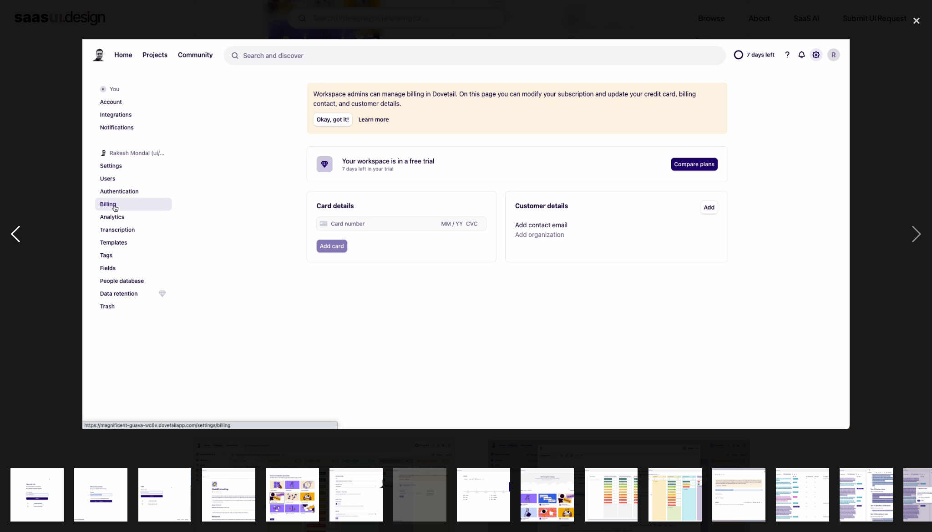
click at [10, 87] on div "previous image" at bounding box center [15, 233] width 31 height 447
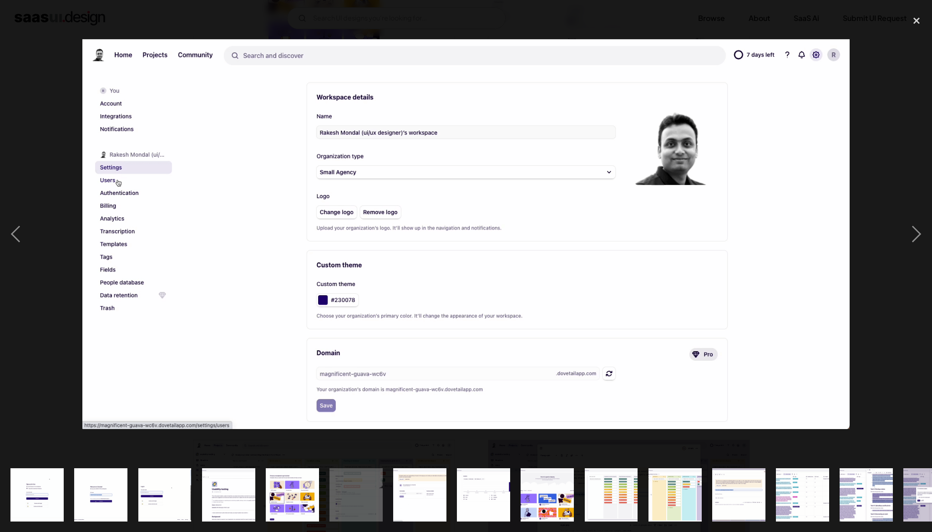
click at [36, 64] on div at bounding box center [466, 233] width 932 height 447
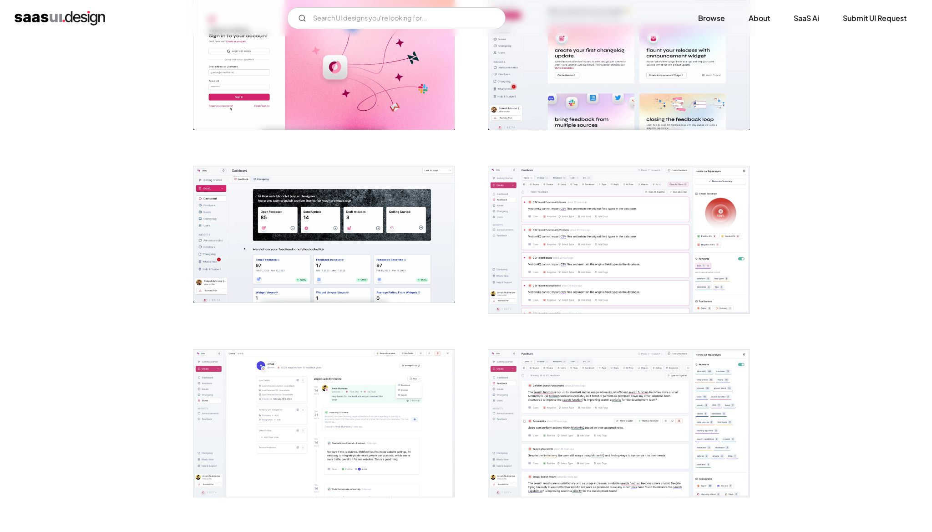
scroll to position [189, 0]
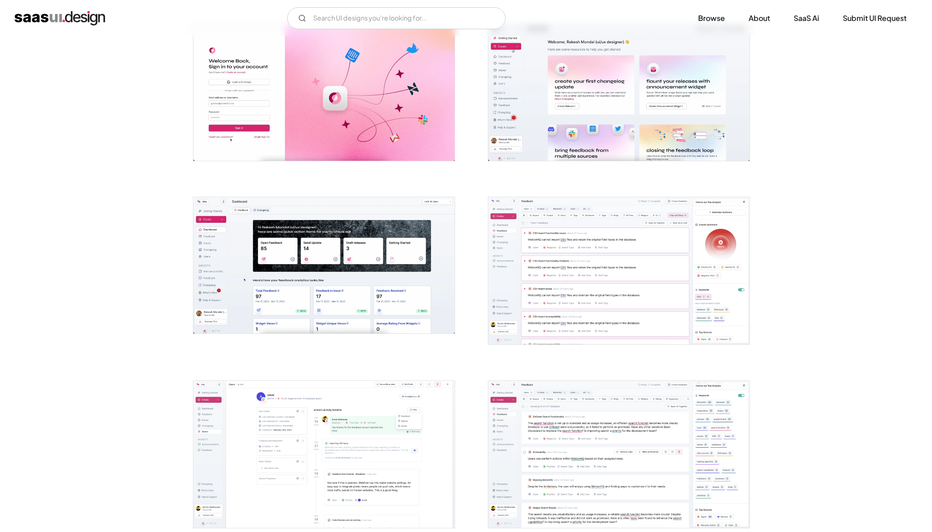
click at [605, 111] on img "open lightbox" at bounding box center [619, 92] width 261 height 136
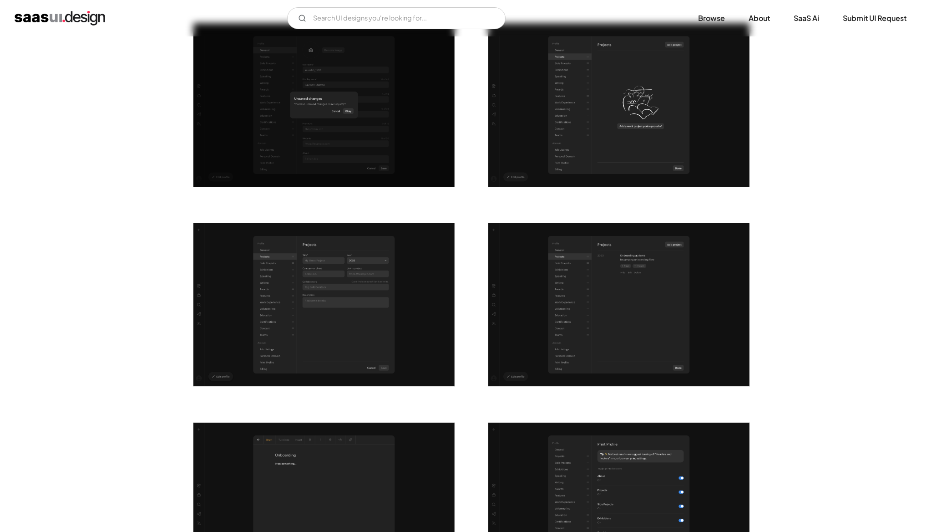
scroll to position [790, 0]
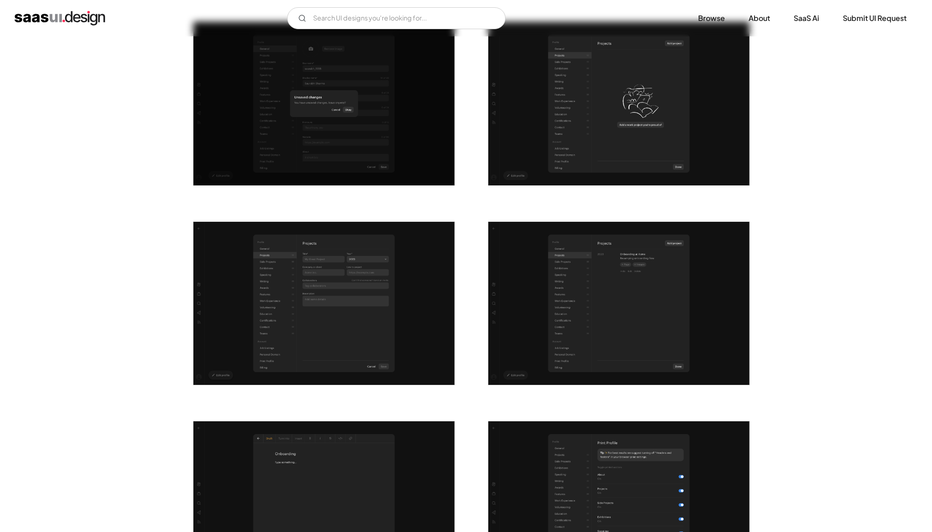
click at [129, 215] on div "Back [DOMAIN_NAME] The professional platform that lets you showcase your skills…" at bounding box center [466, 530] width 932 height 2568
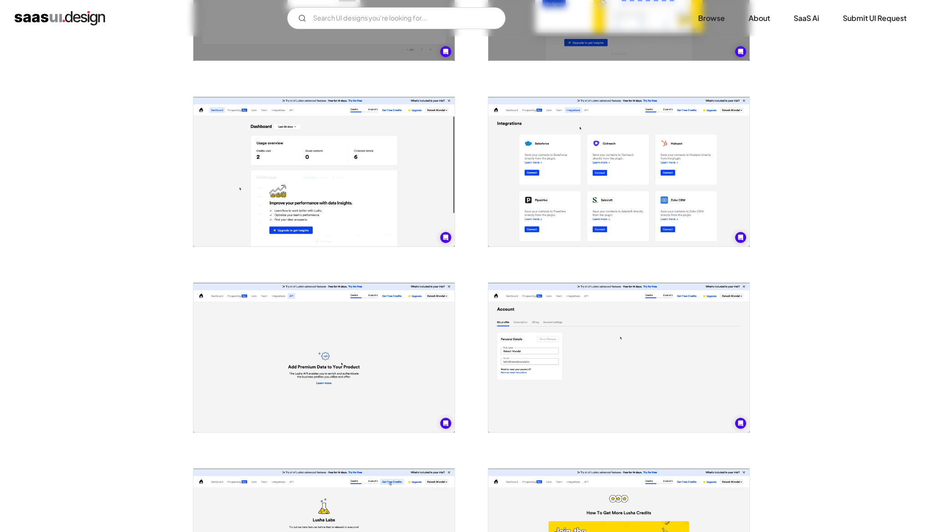
scroll to position [1045, 0]
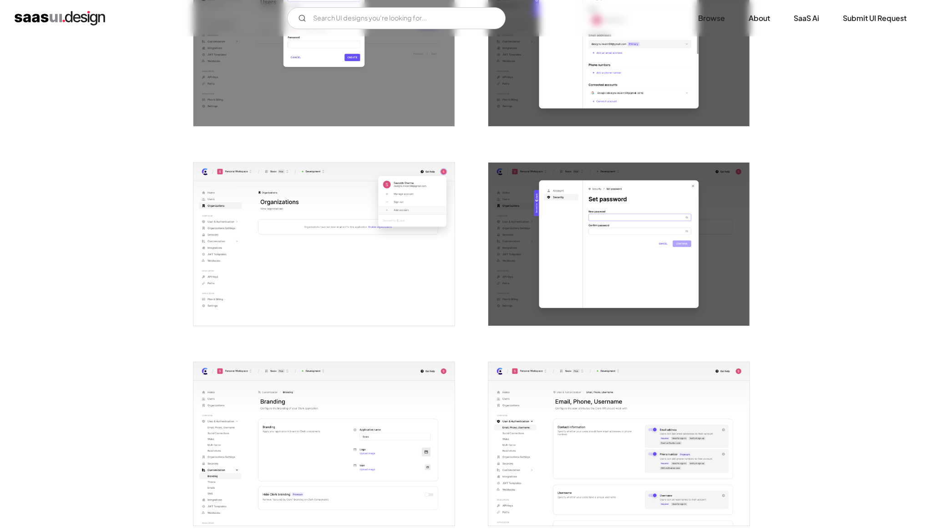
scroll to position [852, 0]
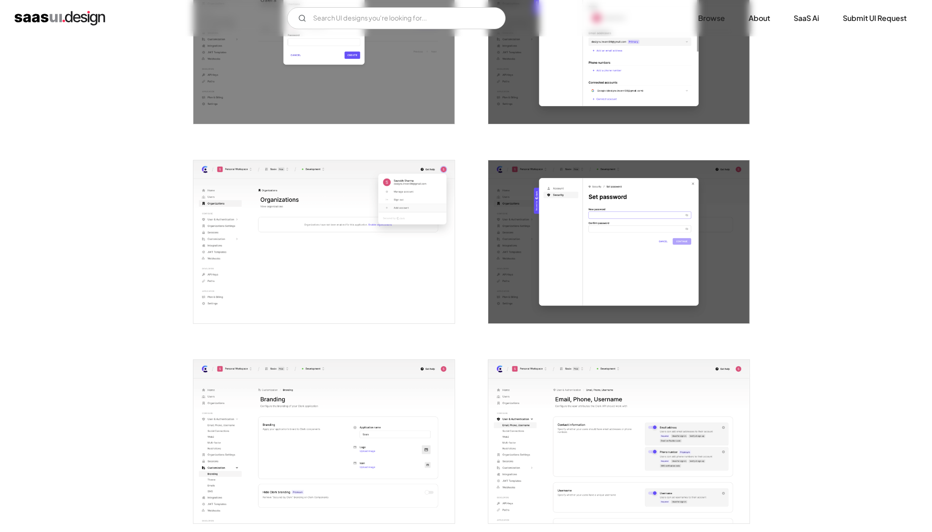
click at [283, 264] on img "open lightbox" at bounding box center [324, 241] width 261 height 163
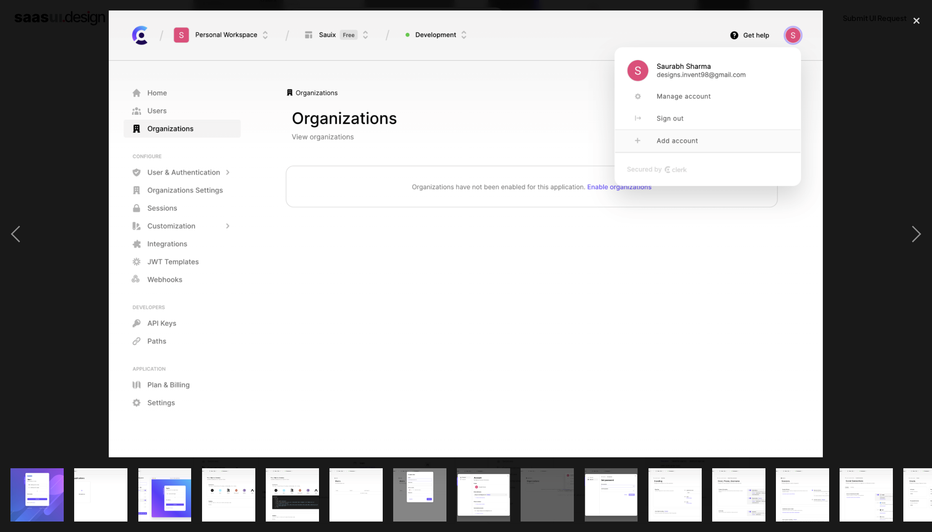
click at [38, 57] on div at bounding box center [466, 233] width 932 height 447
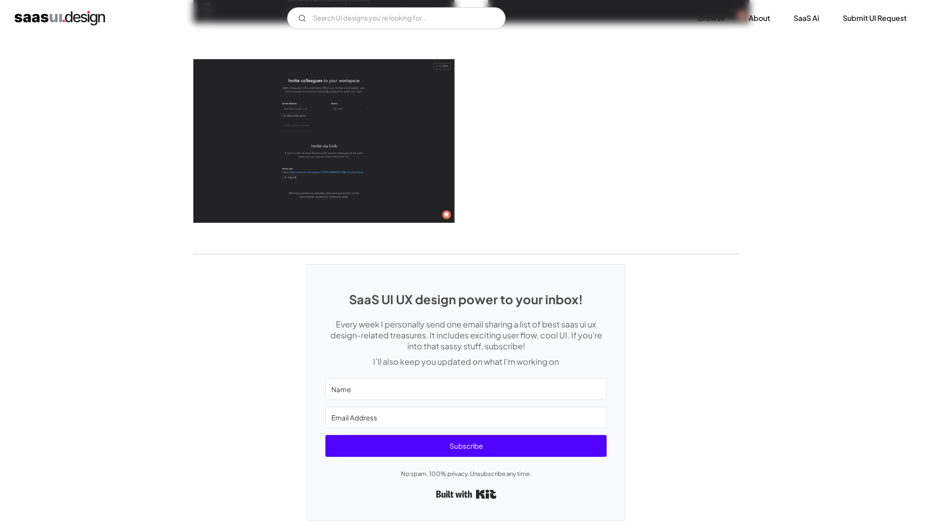
scroll to position [2570, 0]
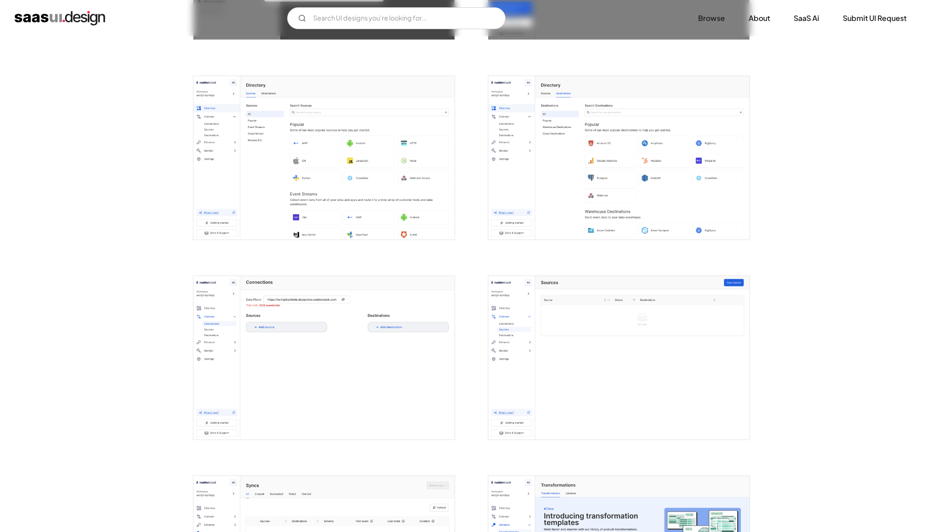
scroll to position [937, 0]
click at [280, 194] on img "open lightbox" at bounding box center [324, 156] width 261 height 163
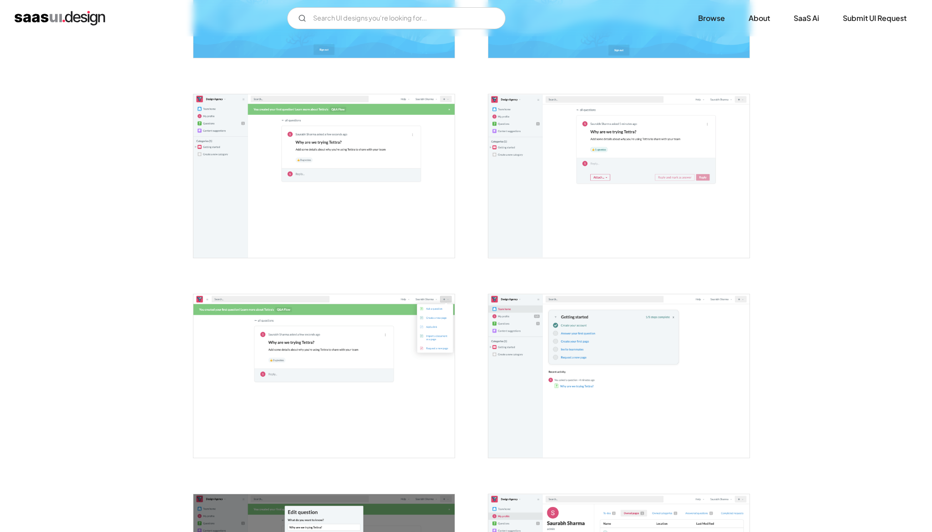
scroll to position [917, 0]
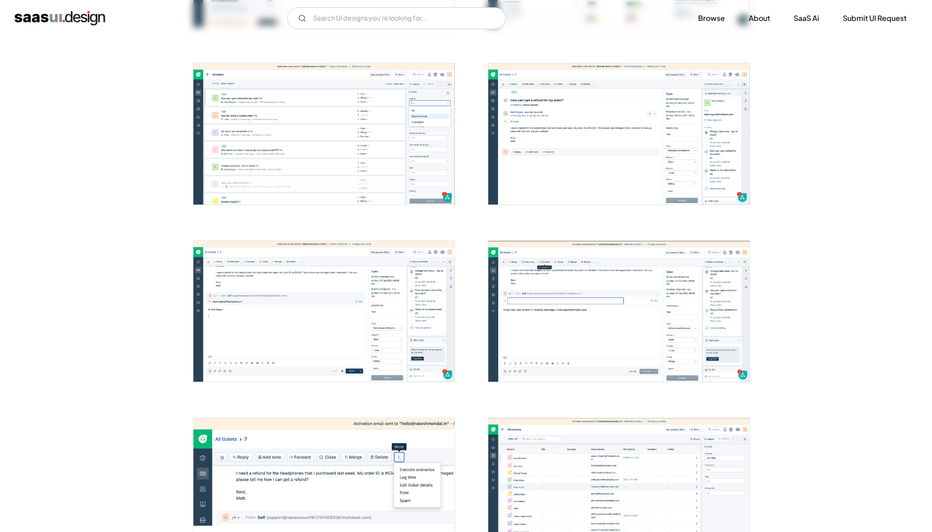
scroll to position [510, 0]
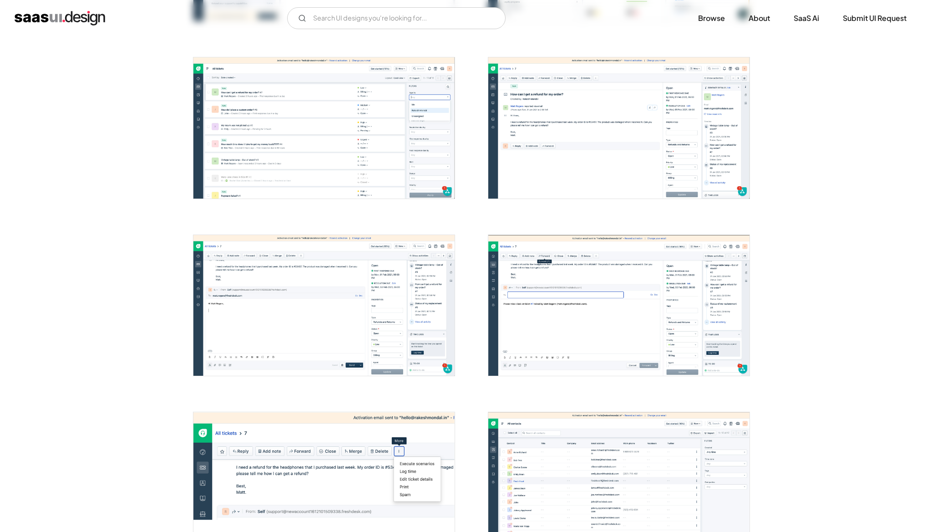
click at [311, 301] on img "open lightbox" at bounding box center [324, 305] width 261 height 141
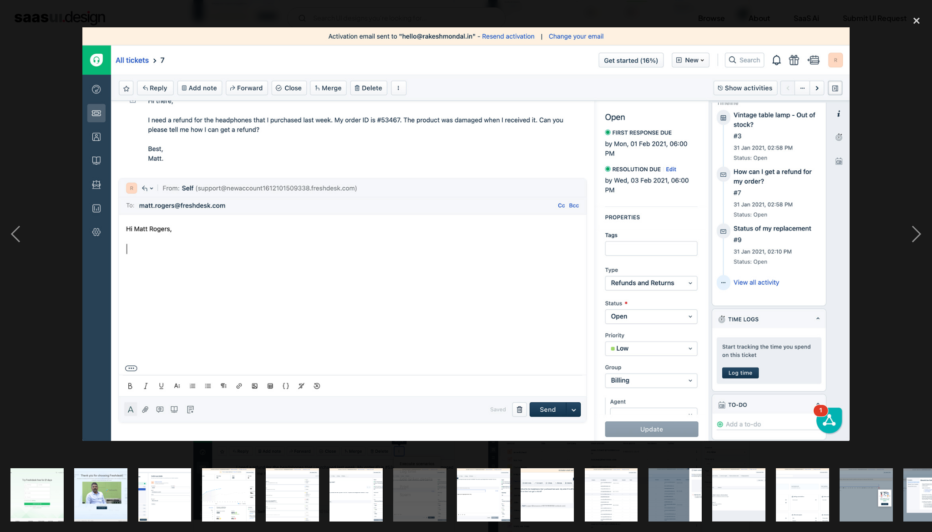
click at [58, 362] on div at bounding box center [466, 233] width 932 height 447
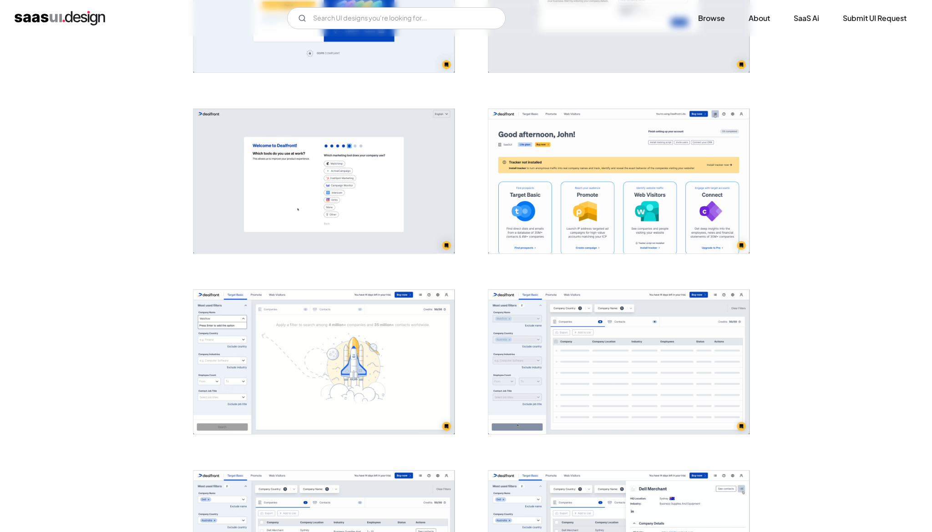
scroll to position [285, 0]
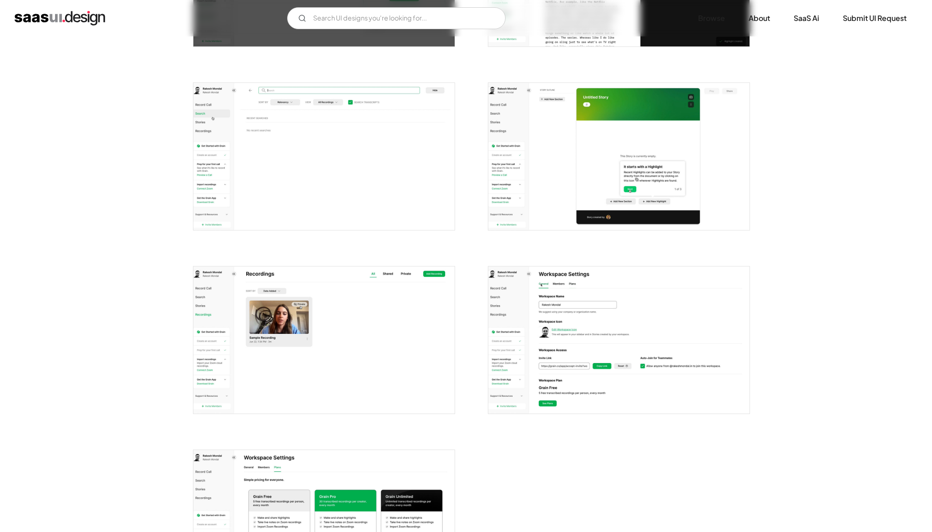
scroll to position [864, 0]
click at [287, 170] on img "open lightbox" at bounding box center [324, 155] width 261 height 147
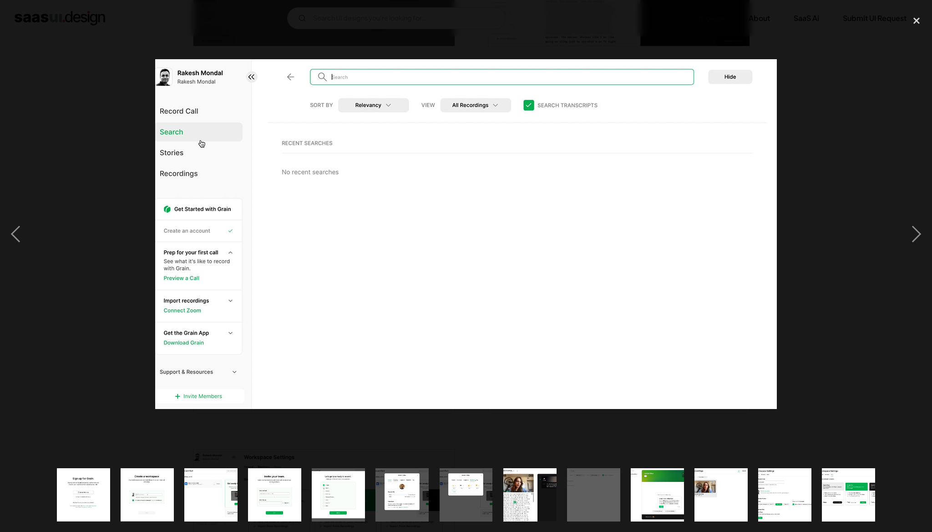
click at [102, 111] on div at bounding box center [466, 233] width 932 height 447
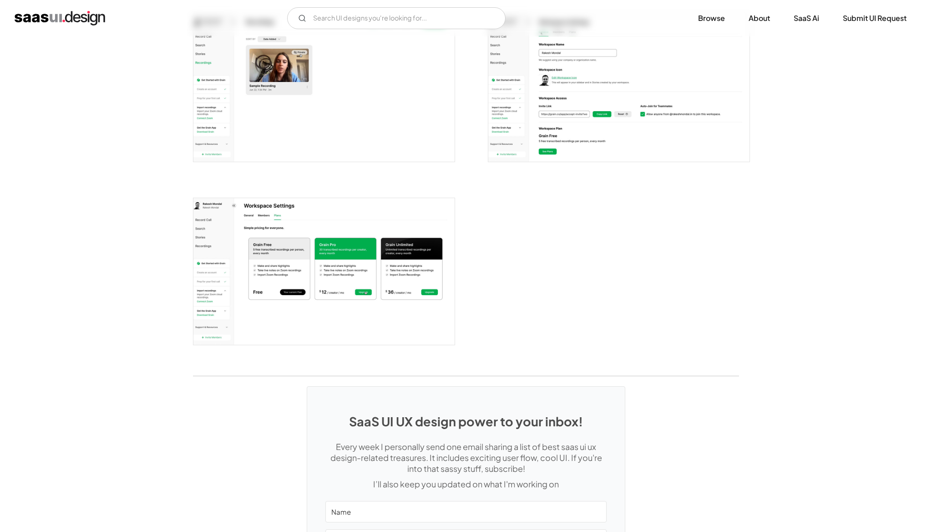
scroll to position [1130, 0]
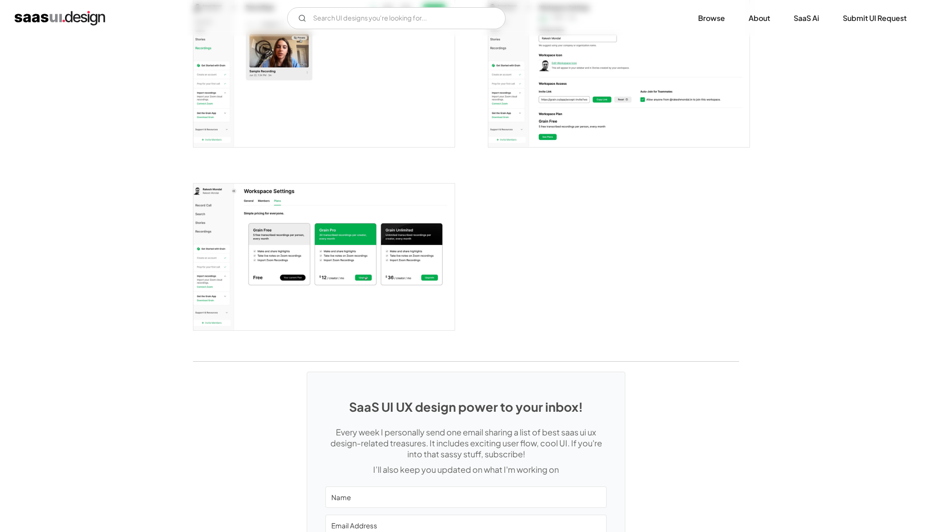
click at [300, 261] on img "open lightbox" at bounding box center [324, 256] width 261 height 147
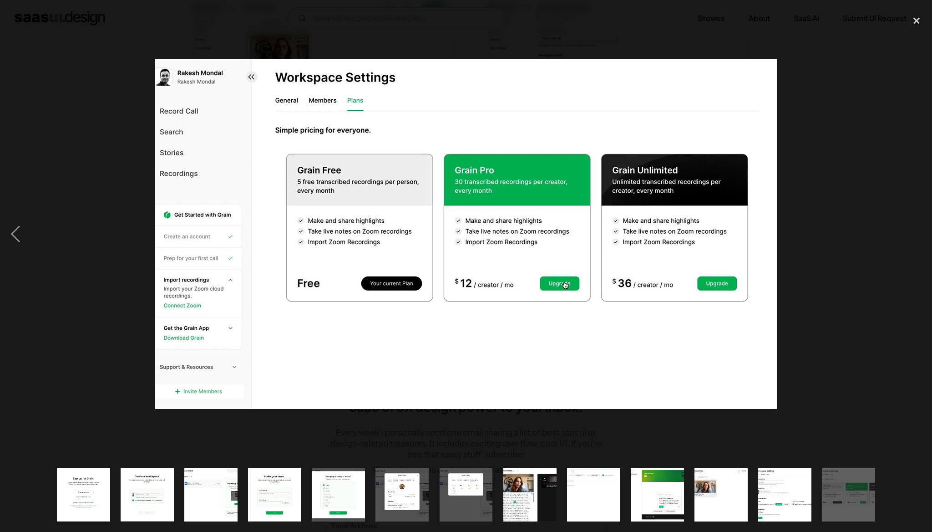
click at [98, 66] on div at bounding box center [466, 233] width 932 height 447
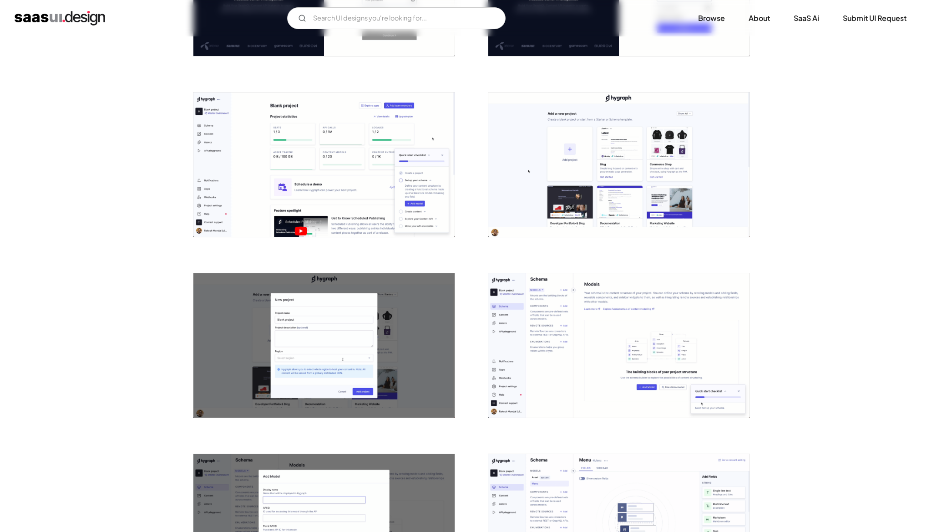
scroll to position [303, 0]
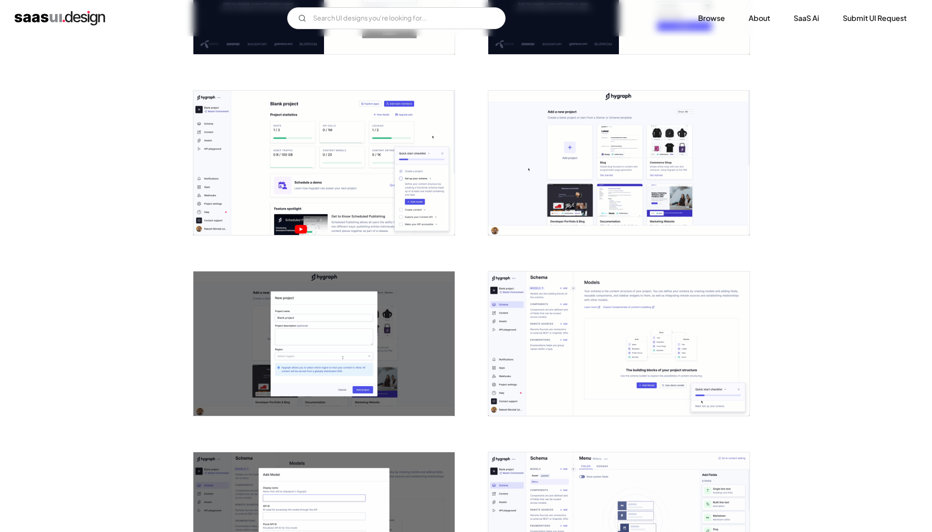
click at [278, 171] on img "open lightbox" at bounding box center [324, 163] width 261 height 144
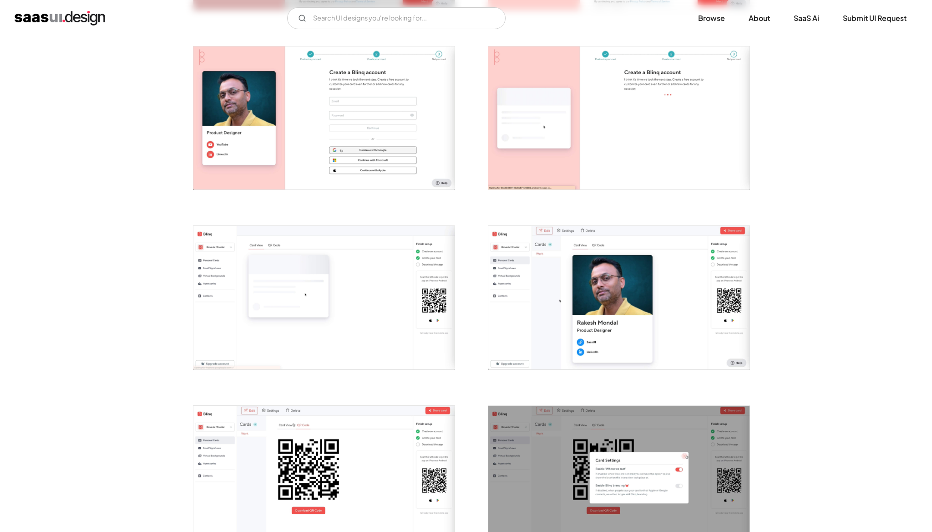
scroll to position [709, 0]
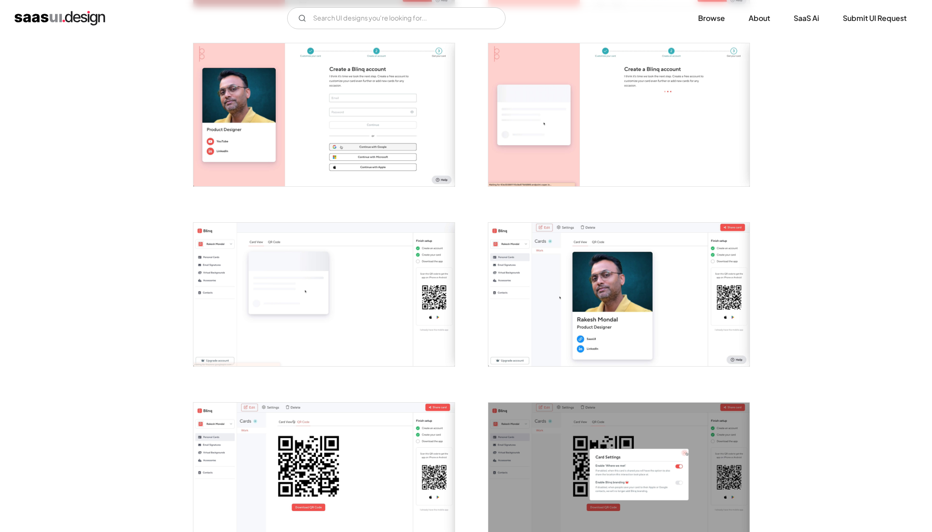
click at [301, 308] on img "open lightbox" at bounding box center [324, 294] width 261 height 143
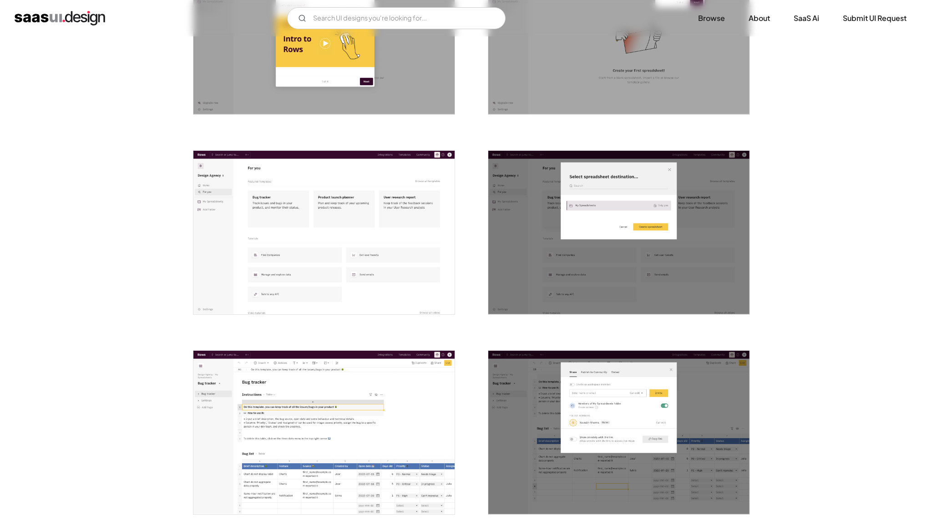
scroll to position [1062, 0]
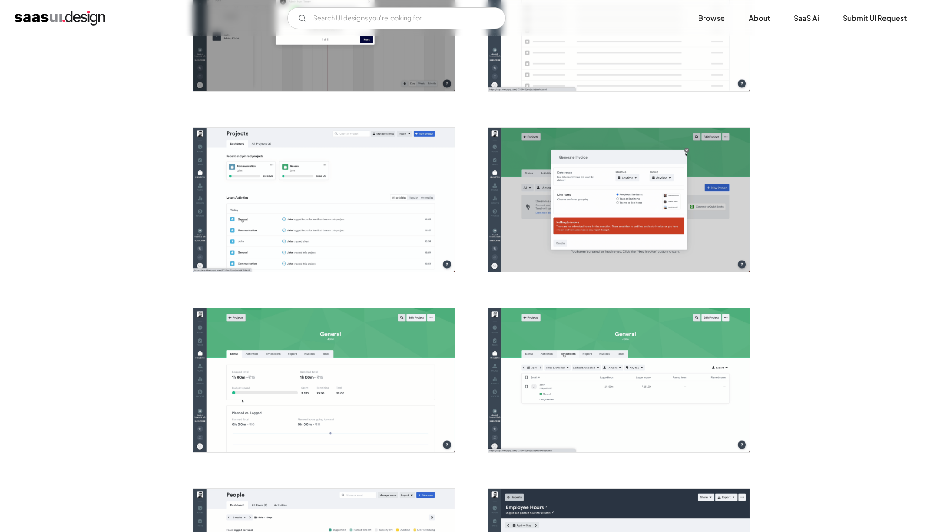
scroll to position [1711, 0]
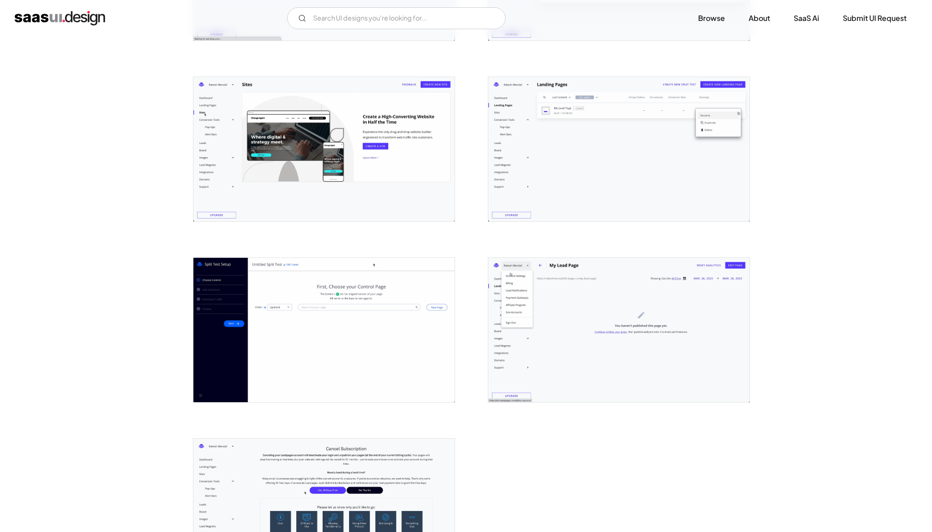
scroll to position [1943, 0]
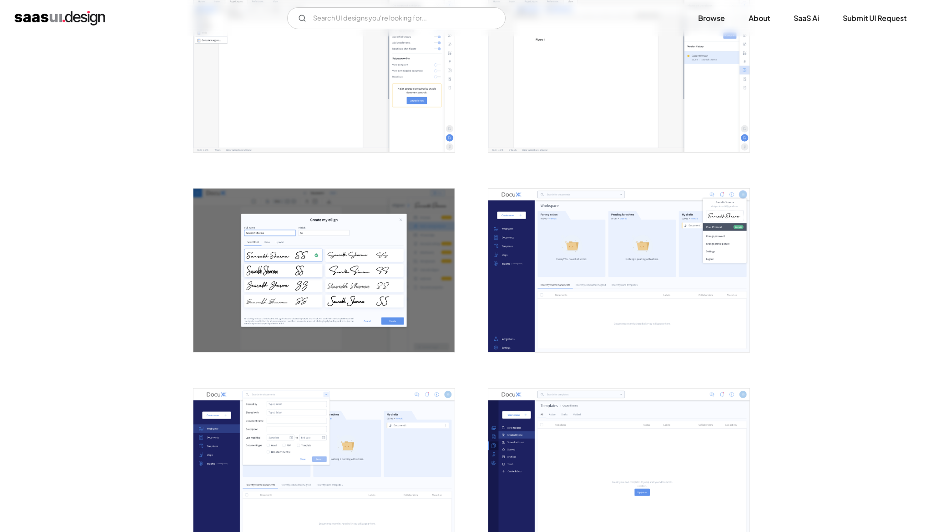
scroll to position [837, 0]
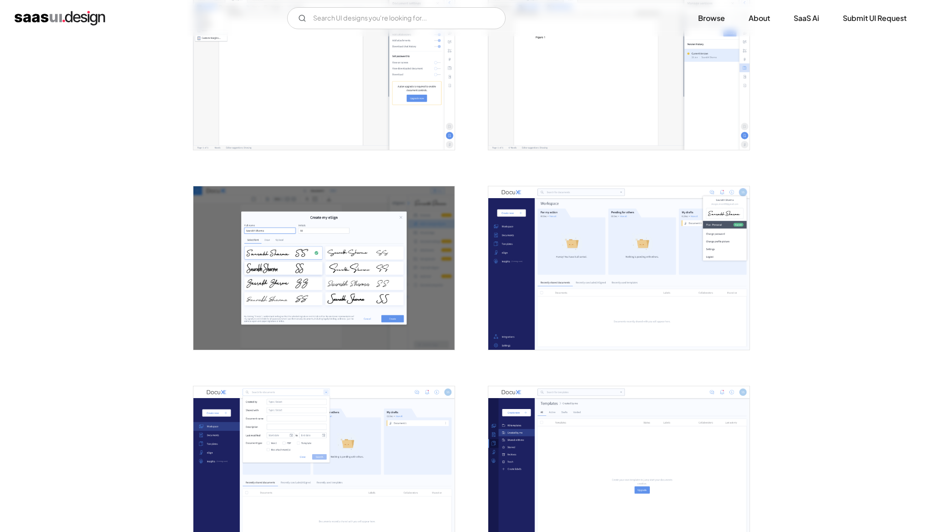
click at [619, 277] on img "open lightbox" at bounding box center [619, 267] width 261 height 163
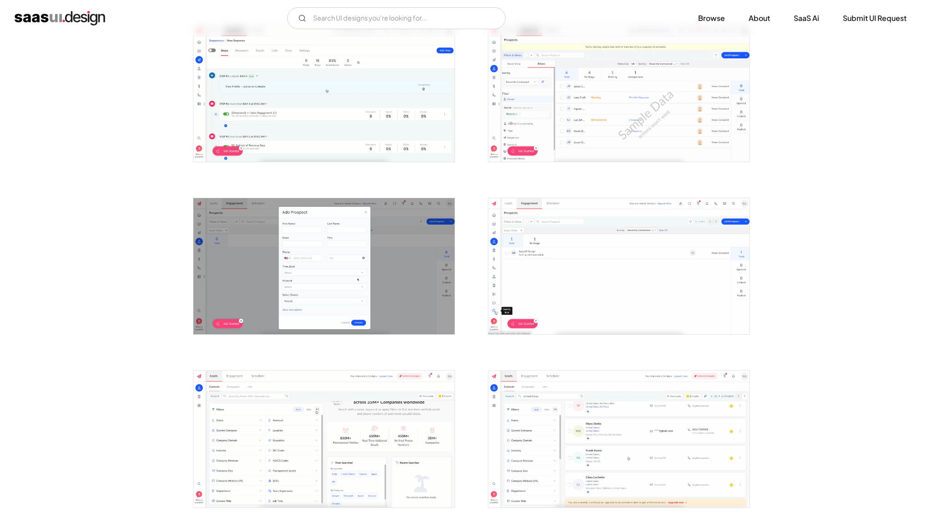
scroll to position [880, 0]
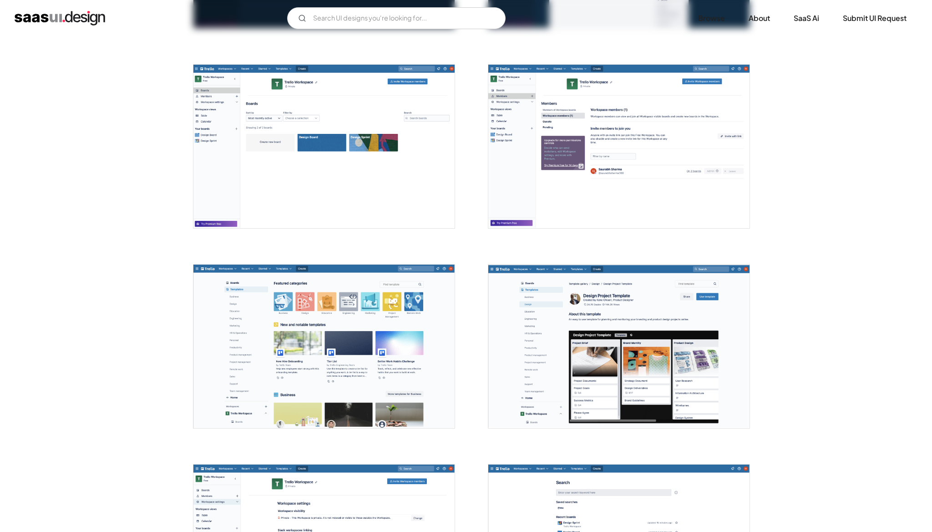
scroll to position [1347, 0]
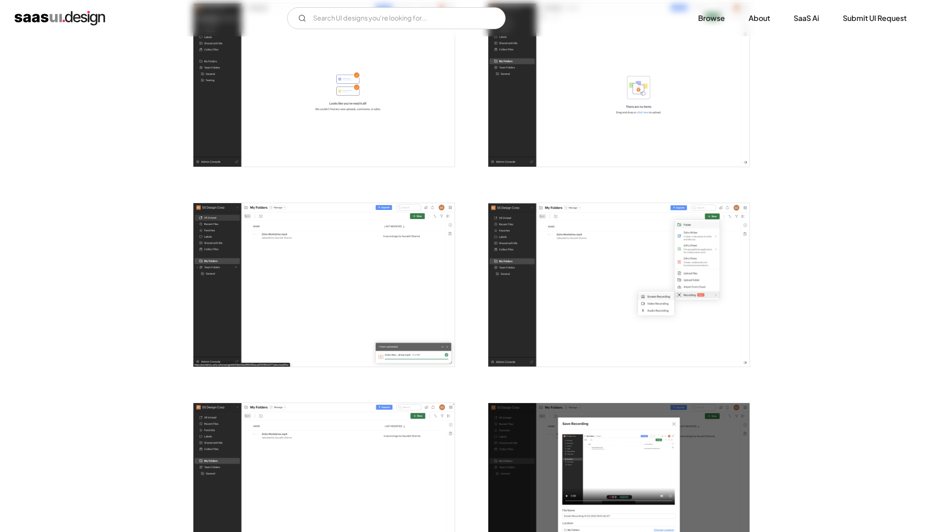
scroll to position [812, 0]
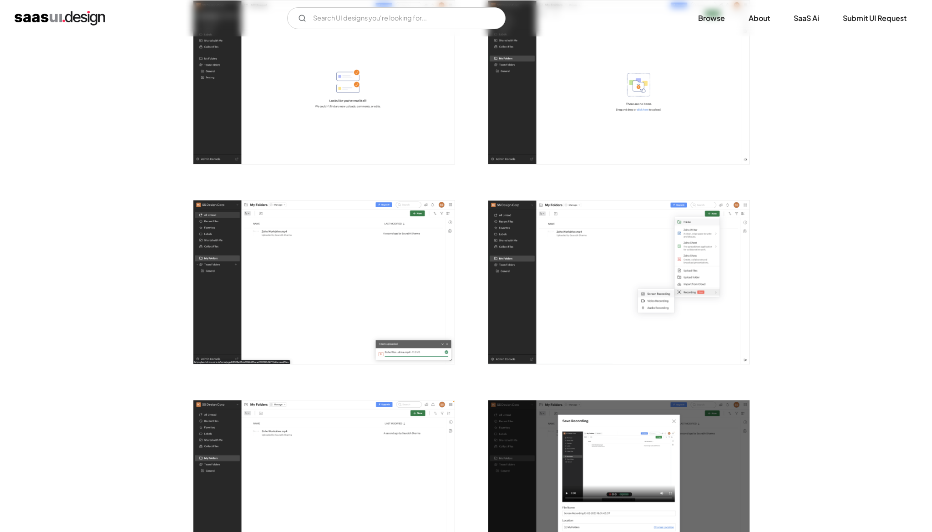
click at [303, 265] on img "open lightbox" at bounding box center [324, 281] width 261 height 163
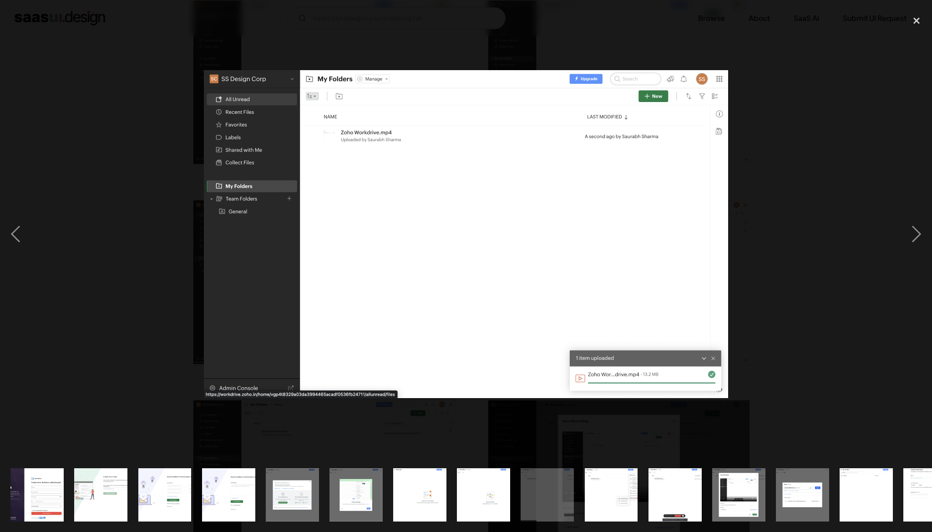
click at [139, 255] on div at bounding box center [466, 233] width 932 height 447
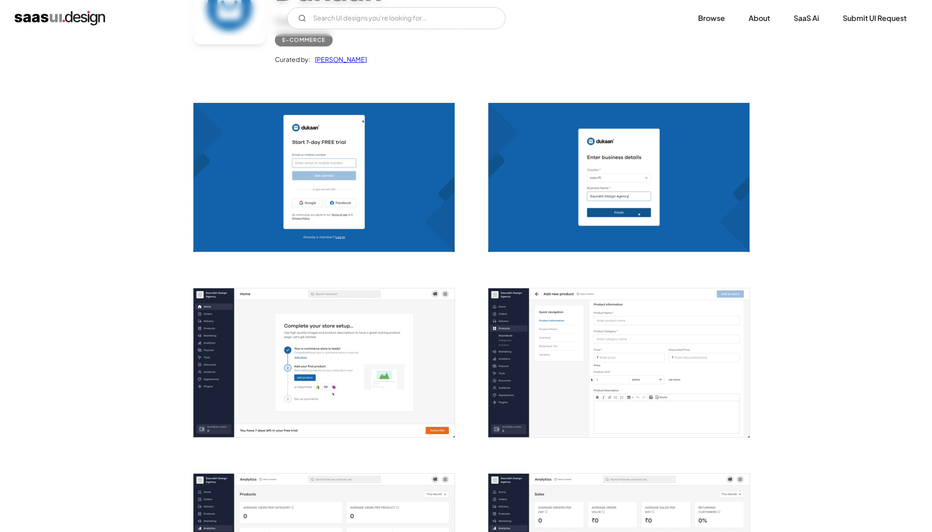
scroll to position [145, 0]
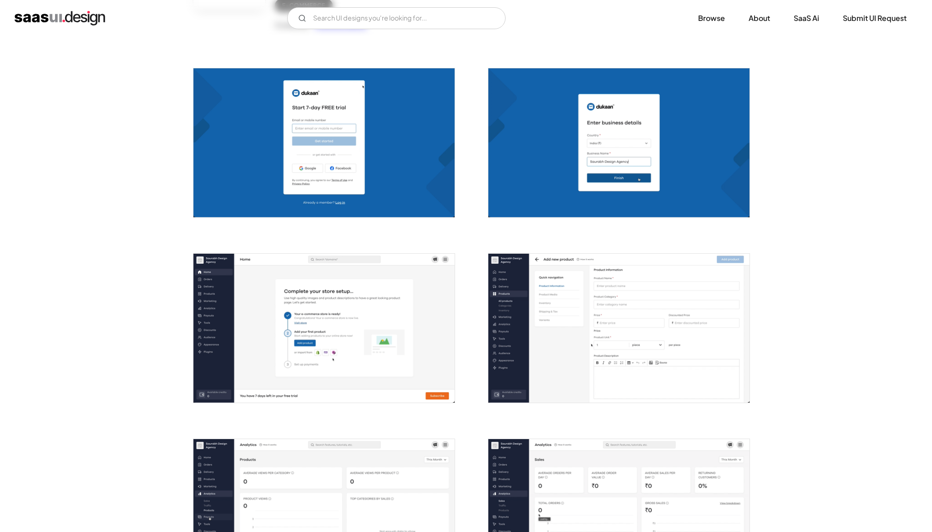
click at [358, 317] on img "open lightbox" at bounding box center [324, 328] width 261 height 149
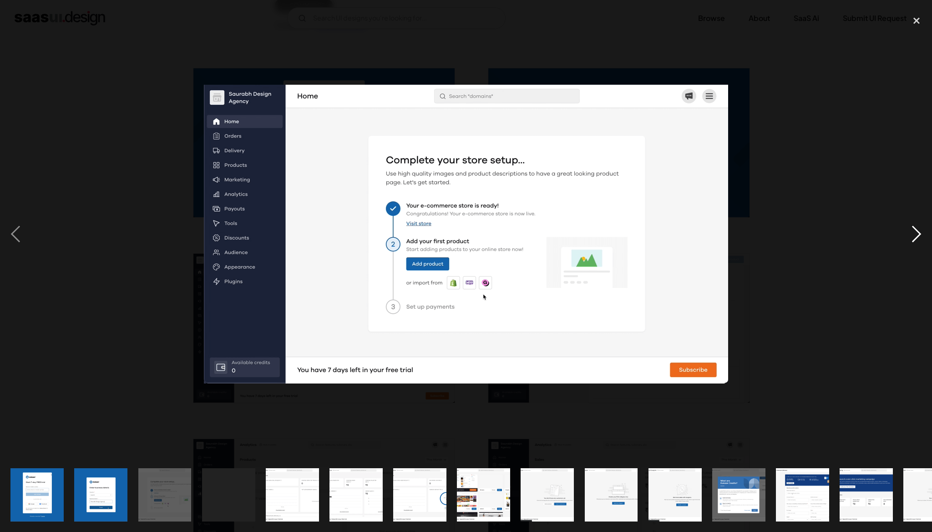
click at [920, 235] on div "next image" at bounding box center [916, 233] width 31 height 447
click at [64, 71] on div at bounding box center [466, 233] width 932 height 447
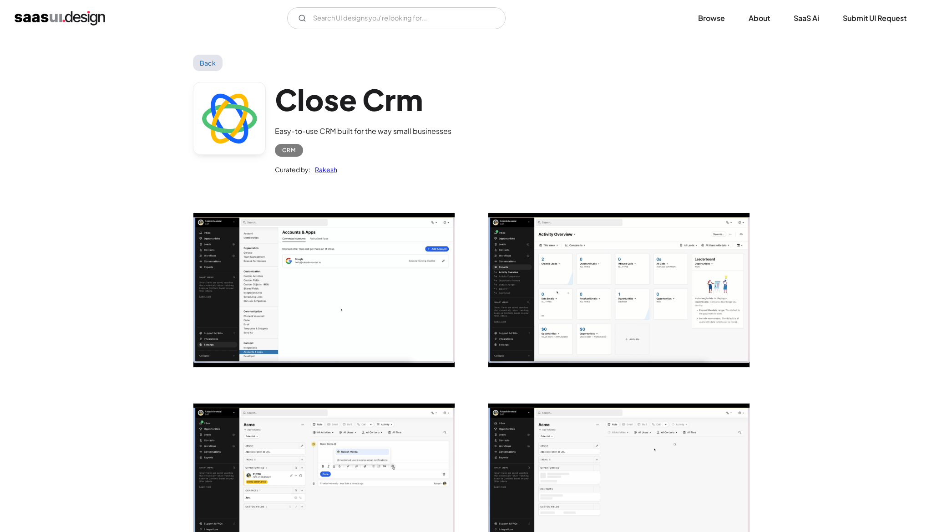
click at [337, 313] on img "open lightbox" at bounding box center [324, 290] width 261 height 154
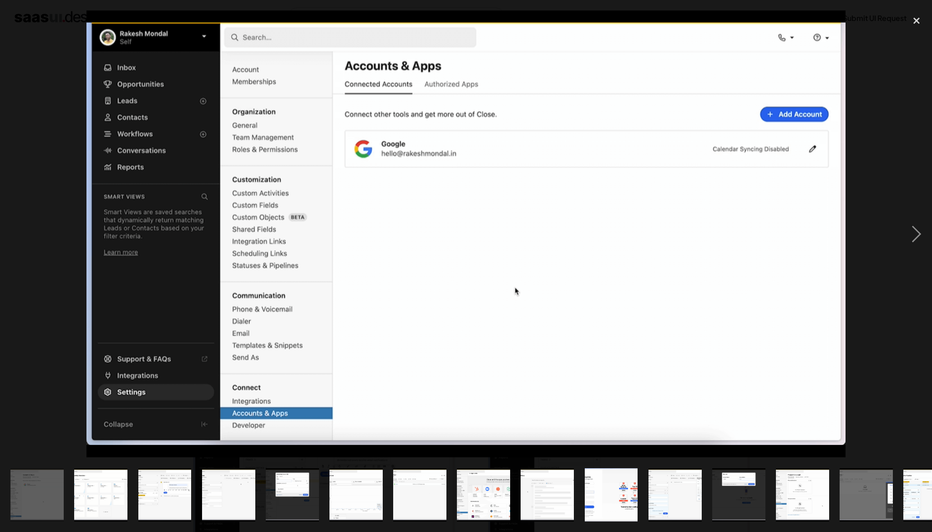
click at [898, 106] on div at bounding box center [466, 233] width 932 height 447
